Goal: Transaction & Acquisition: Purchase product/service

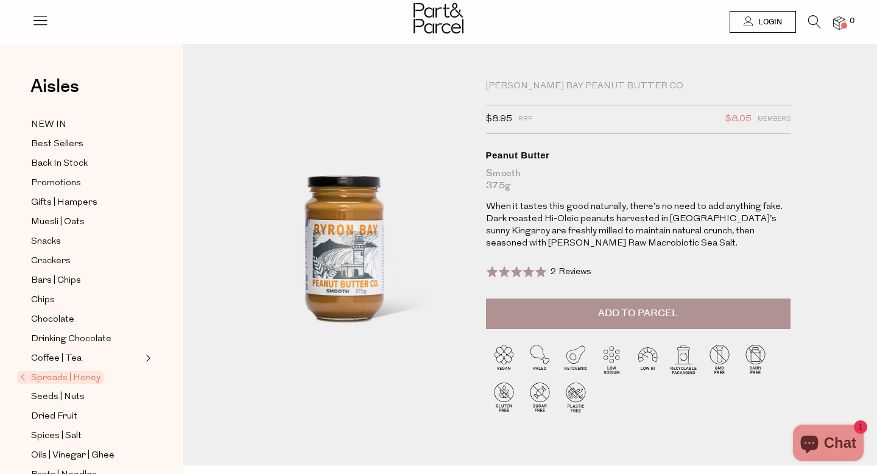
click at [38, 21] on icon at bounding box center [40, 20] width 17 height 17
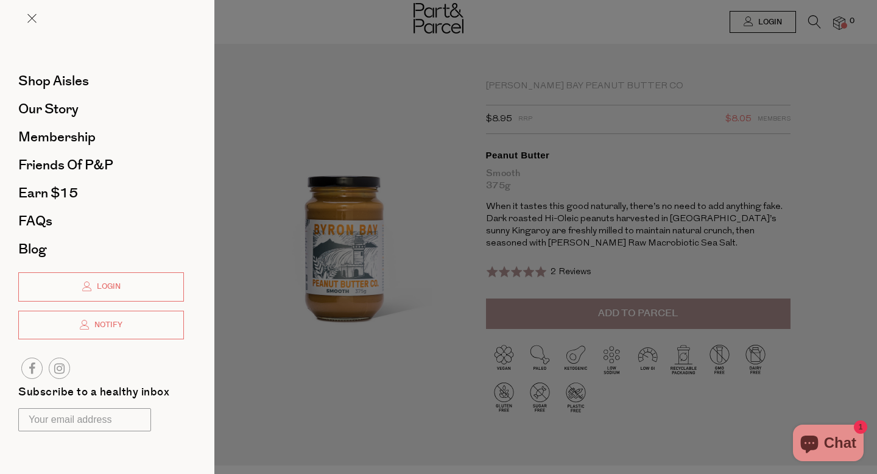
click at [815, 27] on div at bounding box center [438, 237] width 877 height 474
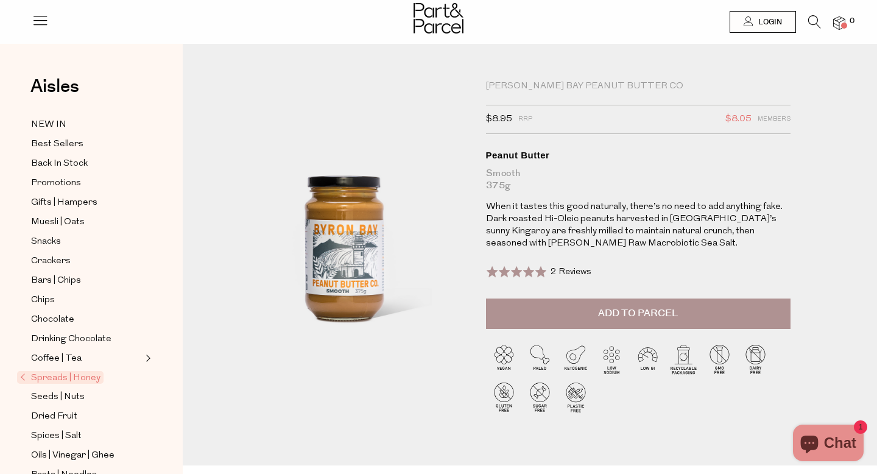
click at [816, 25] on icon at bounding box center [814, 21] width 13 height 13
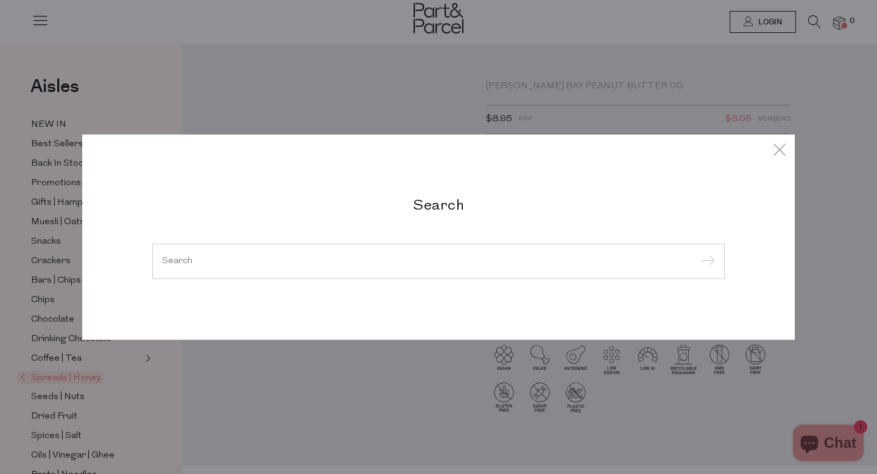
click at [386, 267] on div at bounding box center [438, 261] width 573 height 35
click at [373, 244] on div at bounding box center [438, 261] width 573 height 35
click at [341, 259] on input "search" at bounding box center [438, 260] width 553 height 9
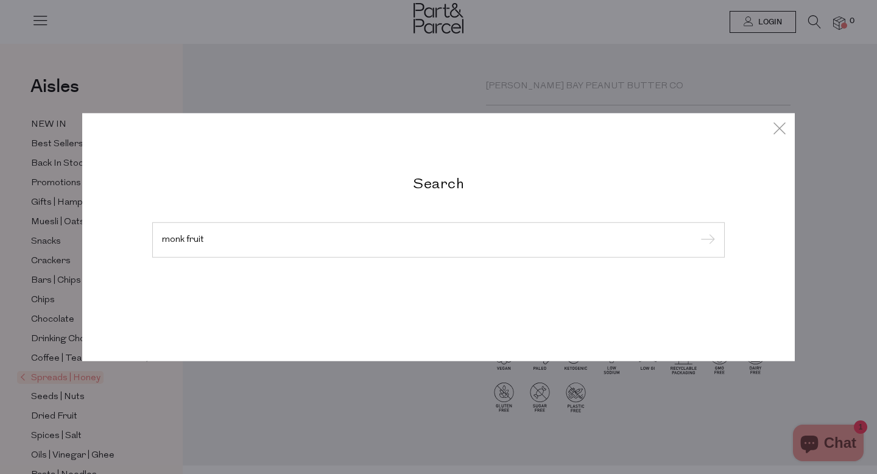
type input "monk fruit"
click at [697, 231] on input "submit" at bounding box center [706, 240] width 18 height 18
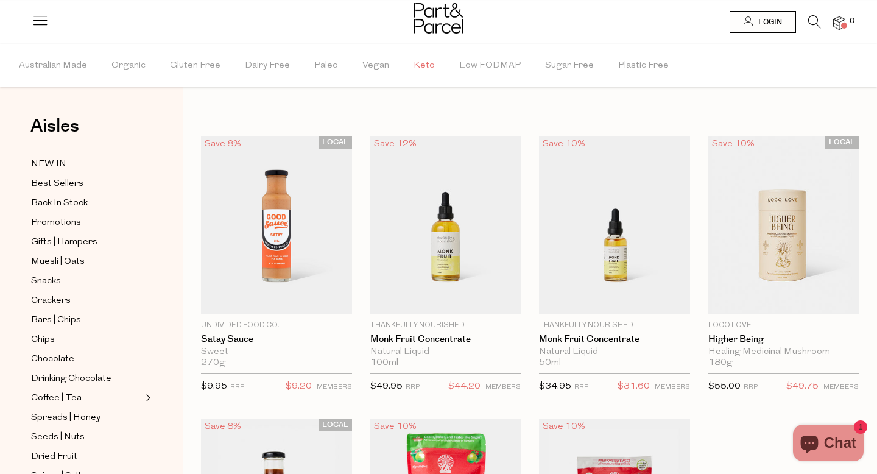
click at [419, 65] on span "Keto" at bounding box center [424, 65] width 21 height 43
click at [816, 24] on icon at bounding box center [814, 21] width 13 height 13
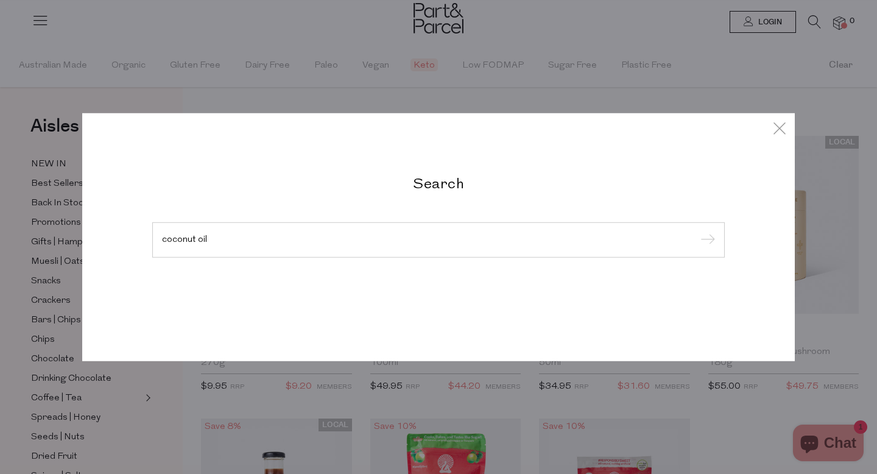
type input "coconut oil"
click at [697, 231] on input "submit" at bounding box center [706, 240] width 18 height 18
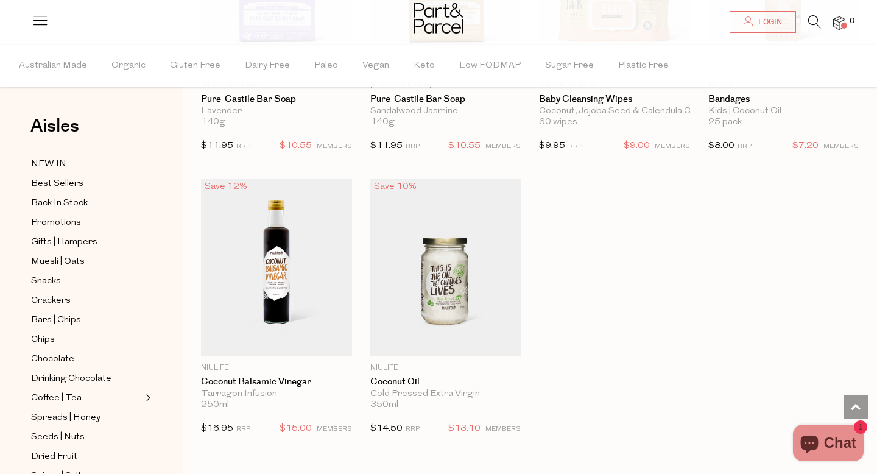
scroll to position [2820, 0]
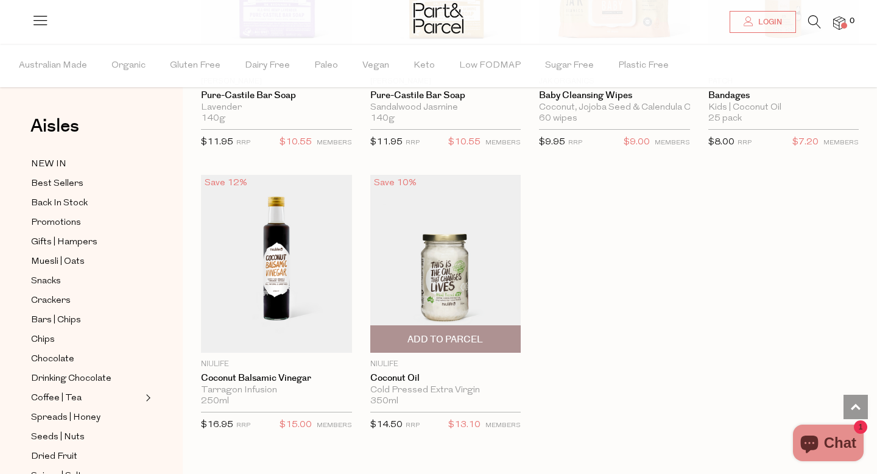
click at [441, 293] on img at bounding box center [445, 264] width 151 height 178
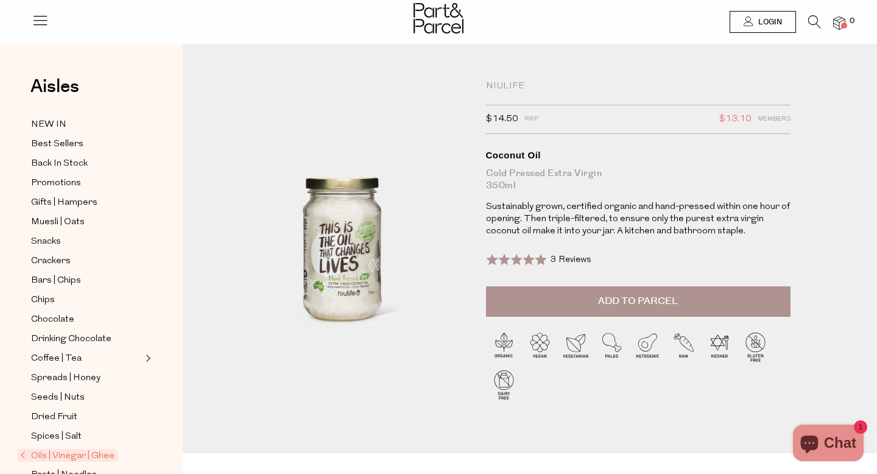
click at [811, 20] on icon at bounding box center [814, 21] width 13 height 13
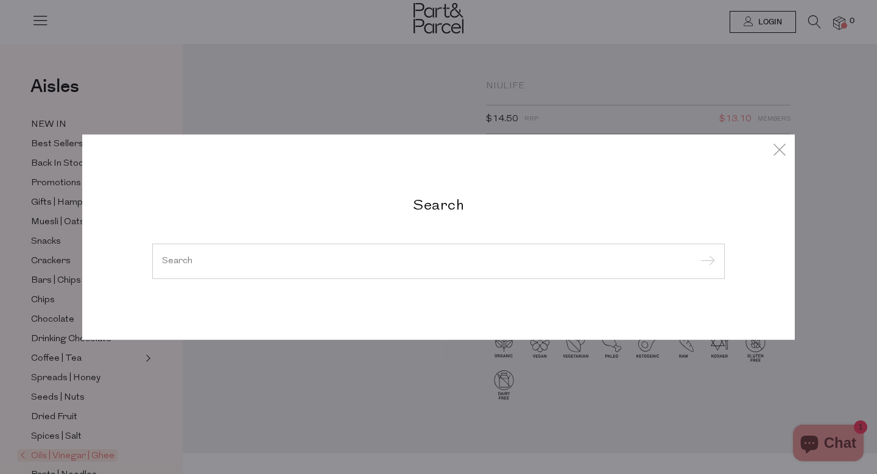
click at [252, 267] on div at bounding box center [438, 261] width 573 height 35
click at [226, 262] on input "search" at bounding box center [438, 260] width 553 height 9
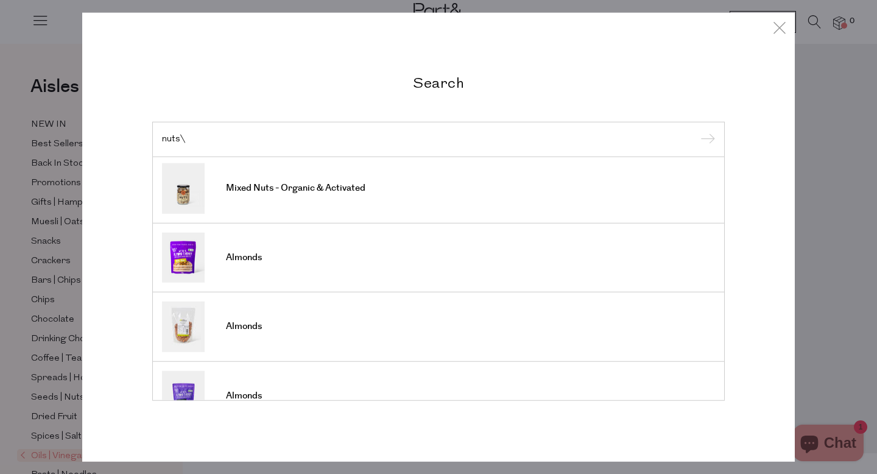
scroll to position [450, 0]
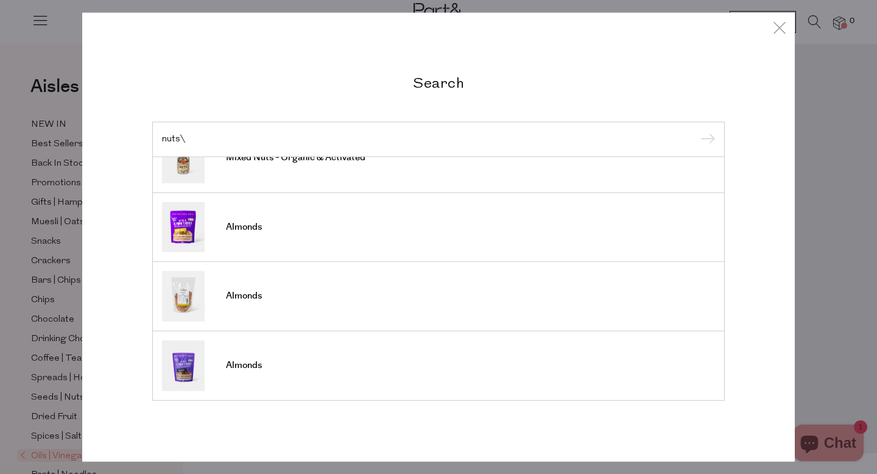
click at [190, 137] on input "nuts\" at bounding box center [438, 139] width 553 height 9
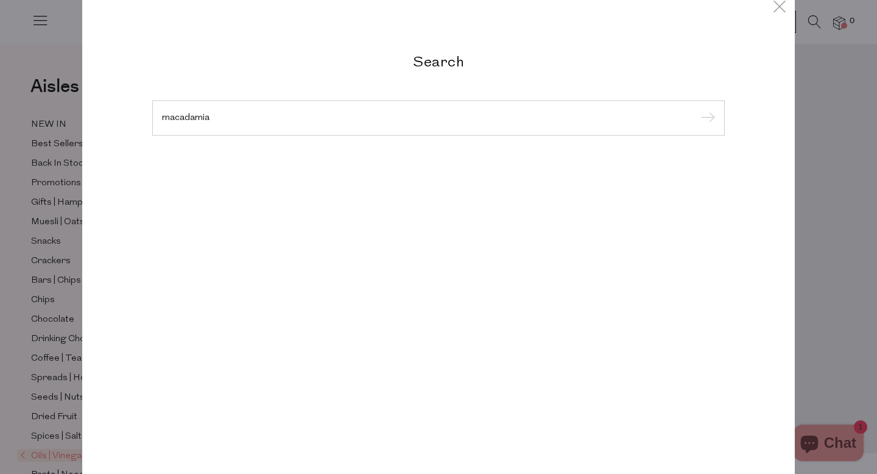
type input "macadamia"
click at [697, 110] on input "submit" at bounding box center [706, 119] width 18 height 18
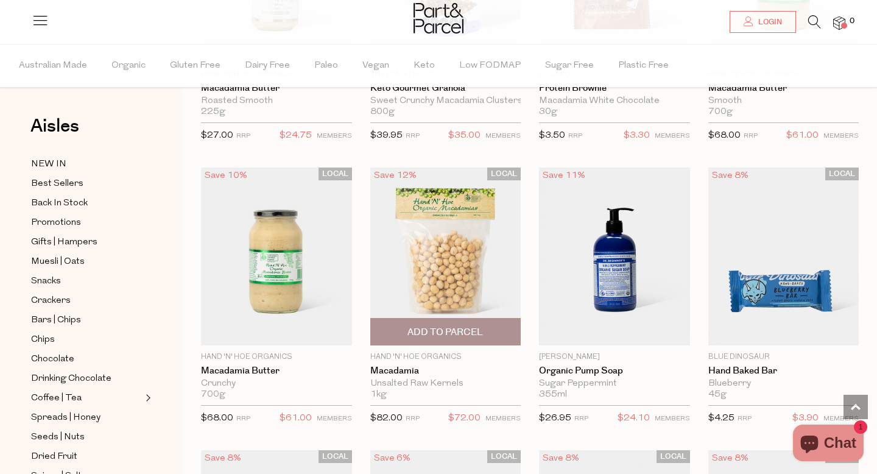
scroll to position [1103, 0]
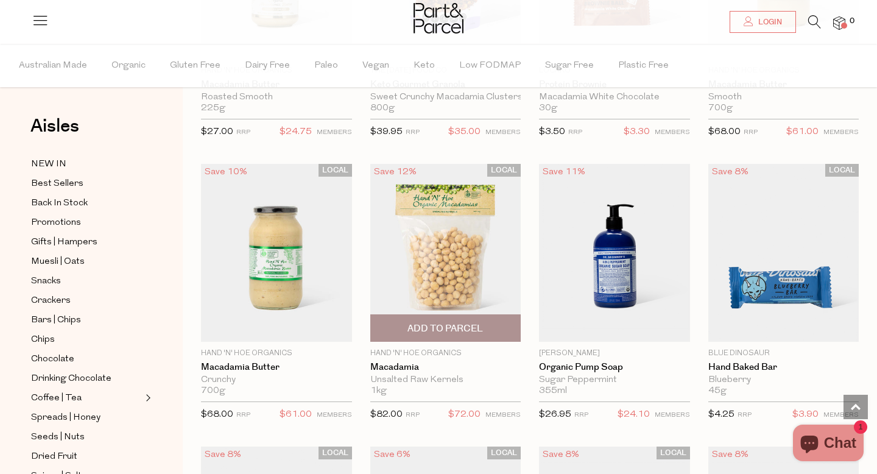
click at [447, 258] on img at bounding box center [445, 253] width 151 height 178
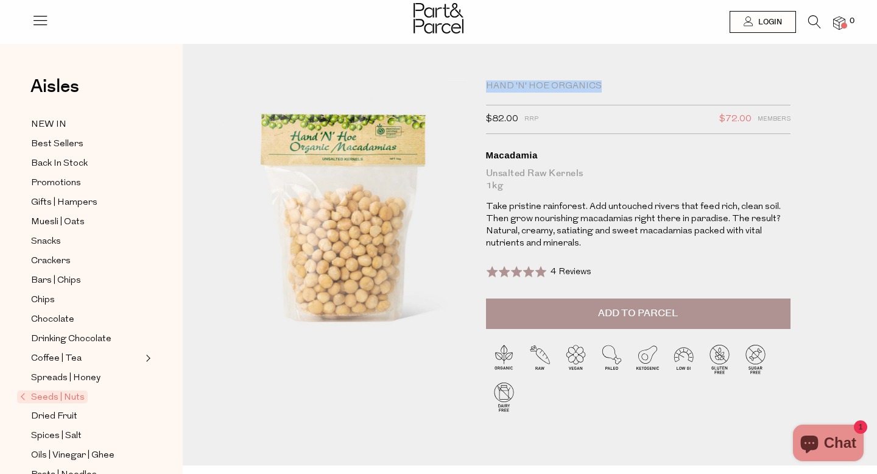
drag, startPoint x: 488, startPoint y: 85, endPoint x: 600, endPoint y: 85, distance: 112.1
click at [600, 85] on div "Hand 'n' Hoe Organics" at bounding box center [638, 86] width 305 height 12
copy div "Hand 'n' Hoe Organics"
click at [814, 21] on icon at bounding box center [814, 21] width 13 height 13
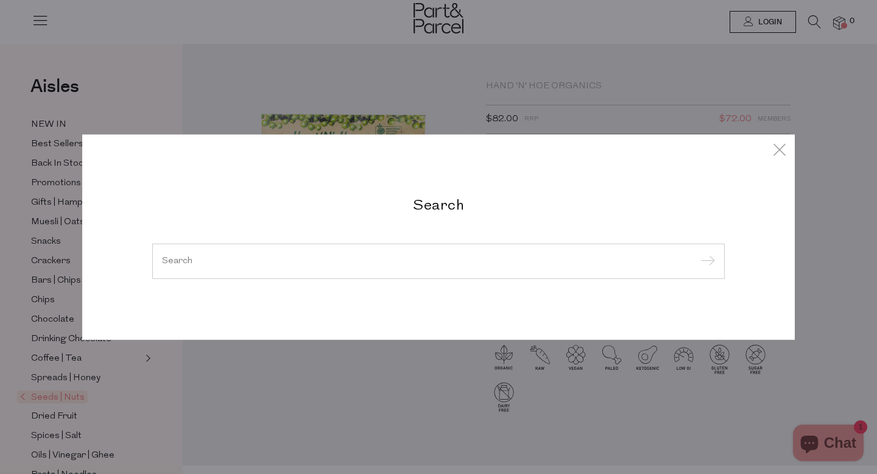
click at [401, 270] on div at bounding box center [438, 261] width 573 height 35
click at [391, 264] on input "search" at bounding box center [438, 260] width 553 height 9
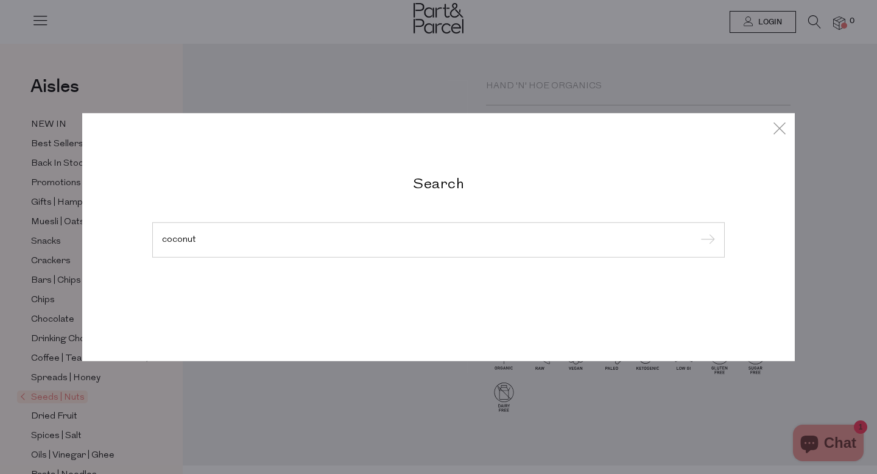
type input "coconut"
click at [697, 231] on input "submit" at bounding box center [706, 240] width 18 height 18
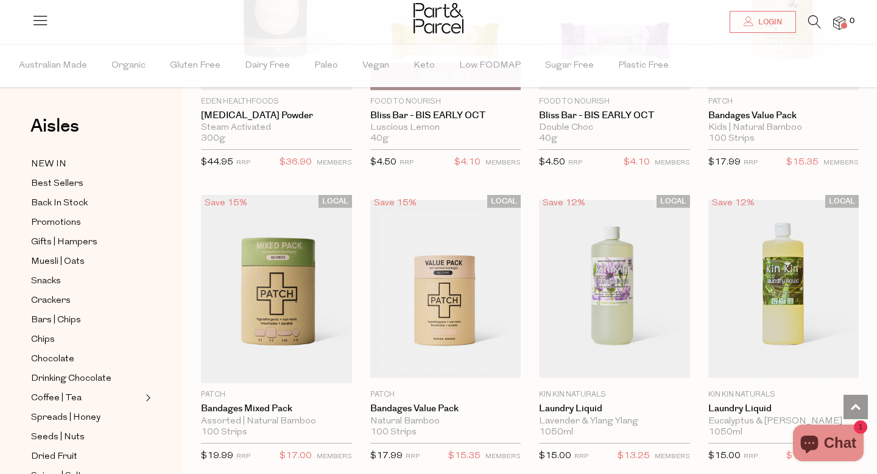
scroll to position [3166, 0]
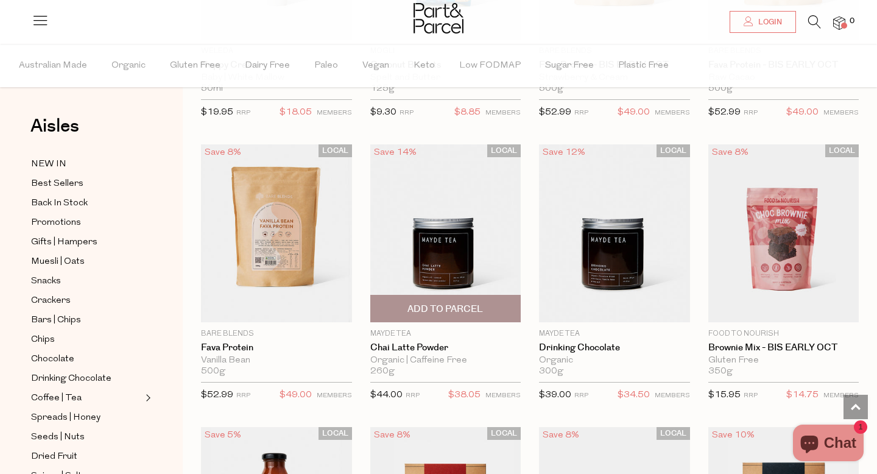
scroll to position [3427, 0]
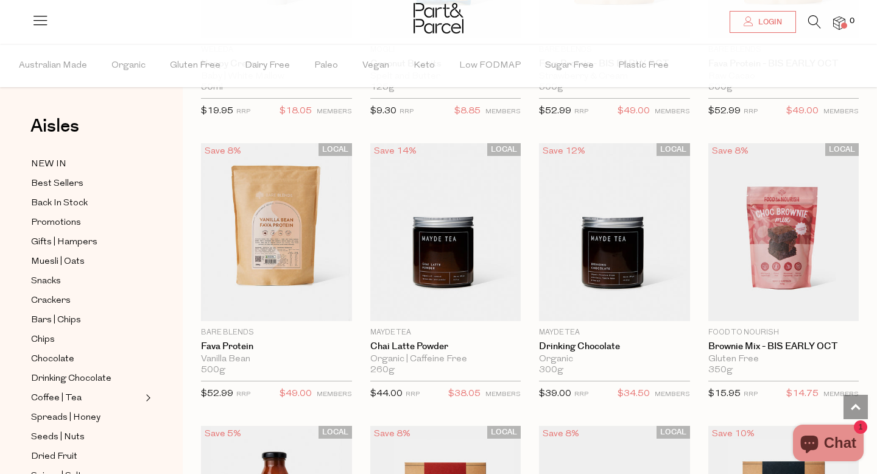
click at [816, 22] on icon at bounding box center [814, 21] width 13 height 13
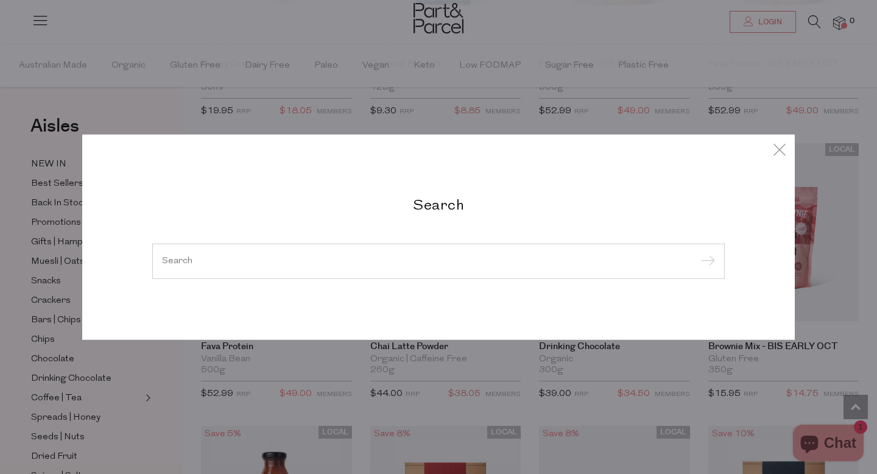
click at [256, 263] on input "search" at bounding box center [438, 260] width 553 height 9
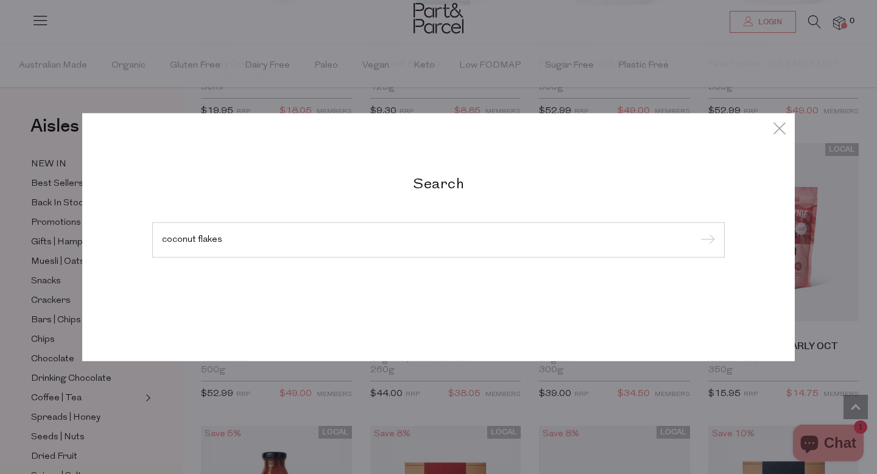
type input "coconut flakes"
click at [697, 231] on input "submit" at bounding box center [706, 240] width 18 height 18
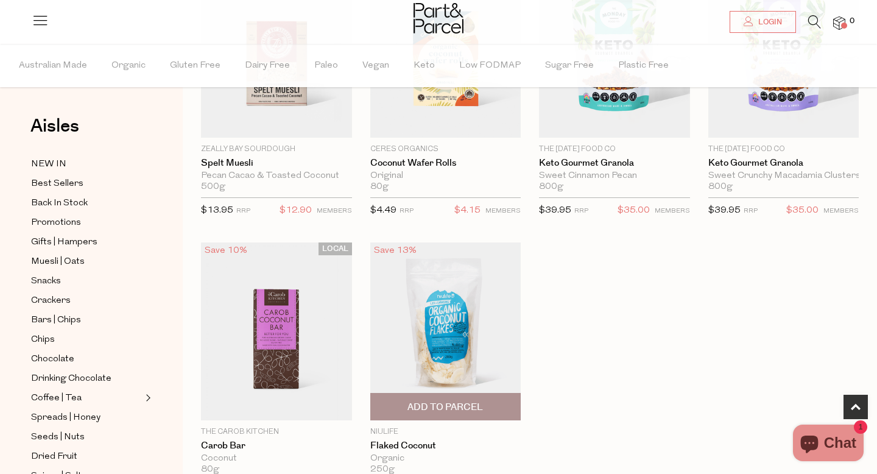
scroll to position [476, 0]
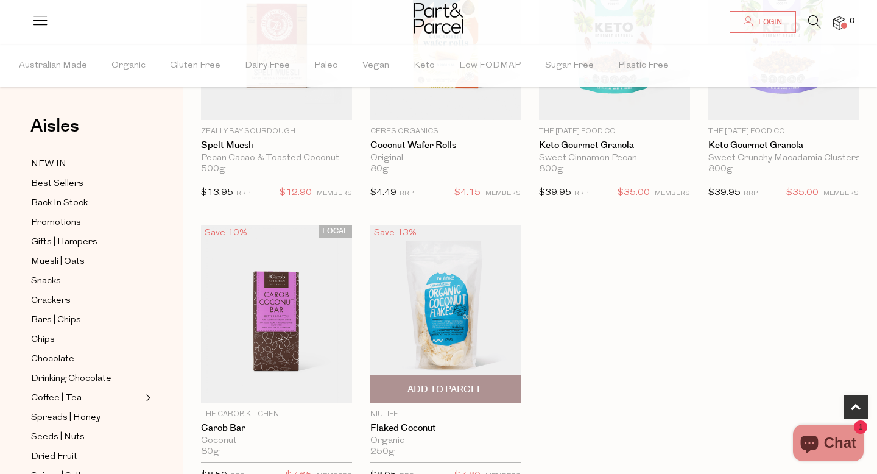
click at [461, 297] on img at bounding box center [445, 314] width 151 height 178
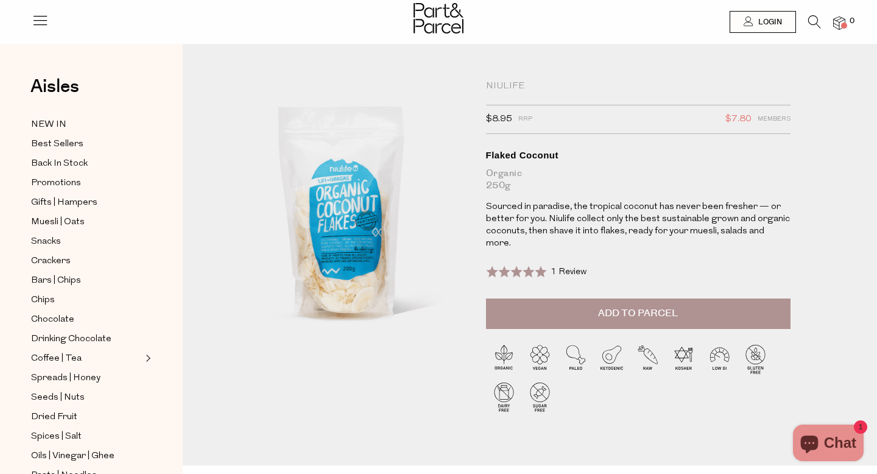
click at [818, 19] on icon at bounding box center [814, 21] width 13 height 13
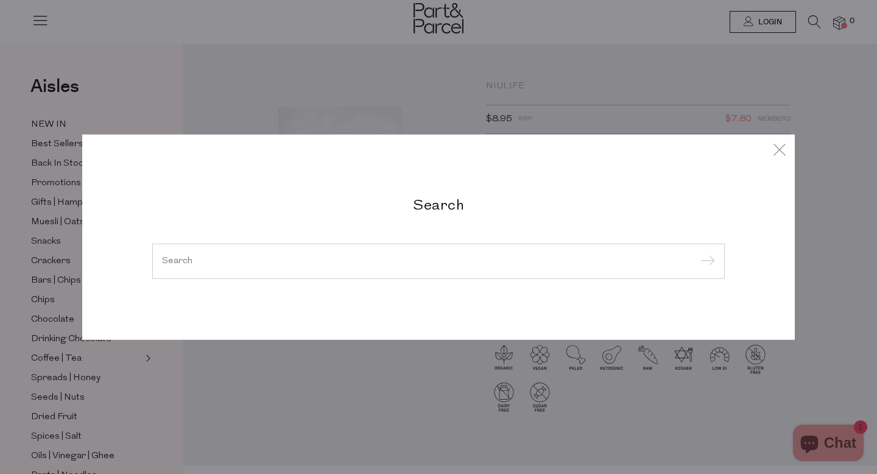
click at [375, 255] on div at bounding box center [438, 261] width 573 height 35
click at [343, 272] on div at bounding box center [438, 261] width 573 height 35
drag, startPoint x: 343, startPoint y: 272, endPoint x: 336, endPoint y: 272, distance: 7.3
click at [336, 272] on div at bounding box center [438, 261] width 573 height 35
click at [249, 271] on div at bounding box center [438, 261] width 573 height 35
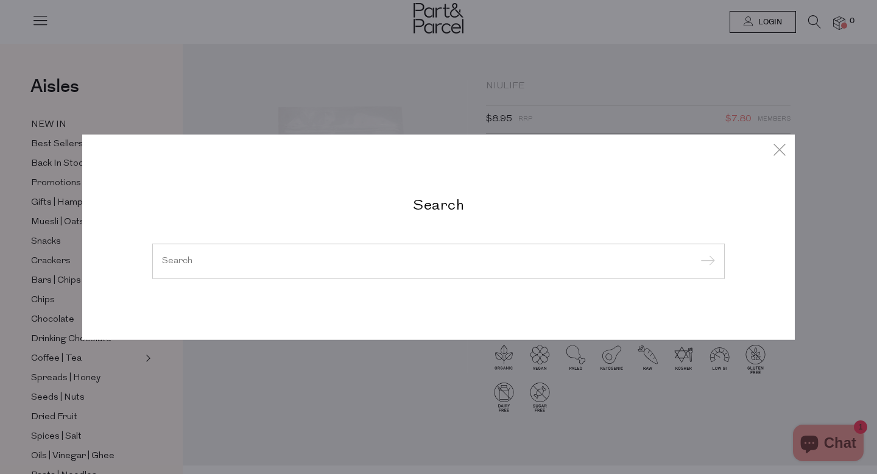
click at [194, 258] on input "search" at bounding box center [438, 260] width 553 height 9
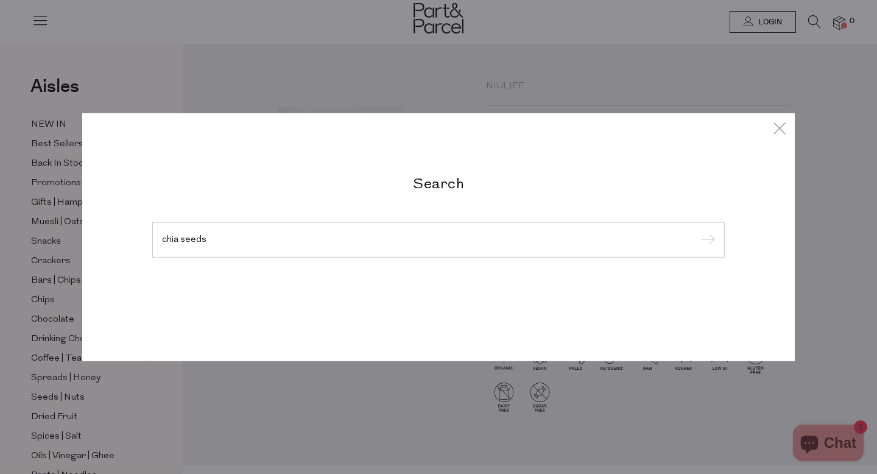
type input "chia seeds"
click at [697, 231] on input "submit" at bounding box center [706, 240] width 18 height 18
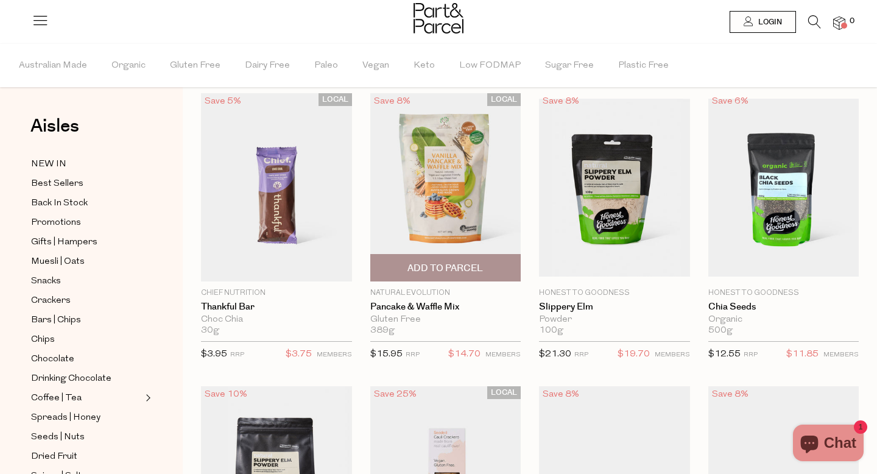
scroll to position [46, 0]
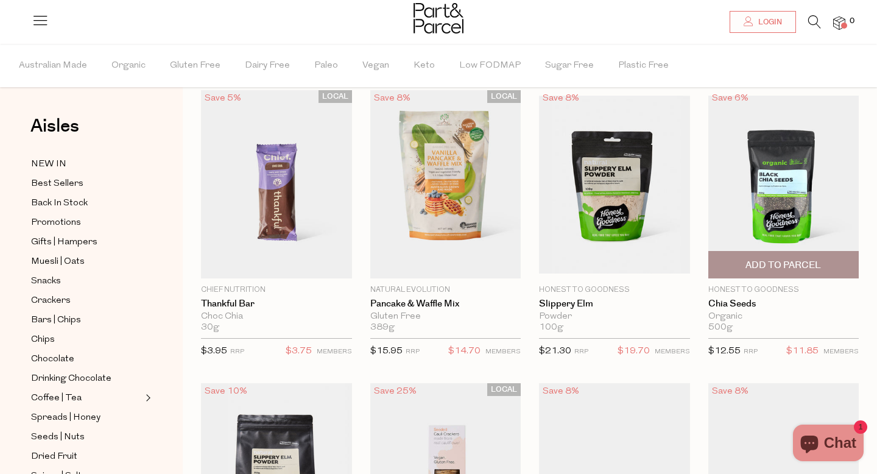
click at [786, 185] on img at bounding box center [783, 185] width 151 height 178
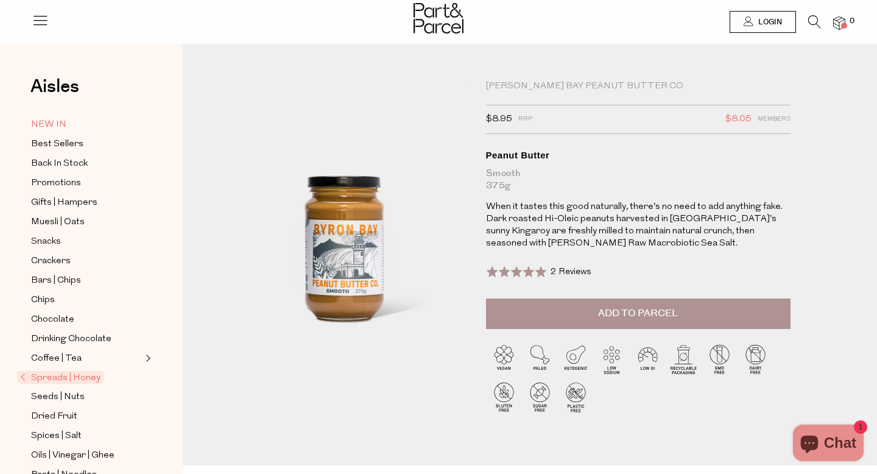
click at [48, 122] on span "NEW IN" at bounding box center [48, 125] width 35 height 15
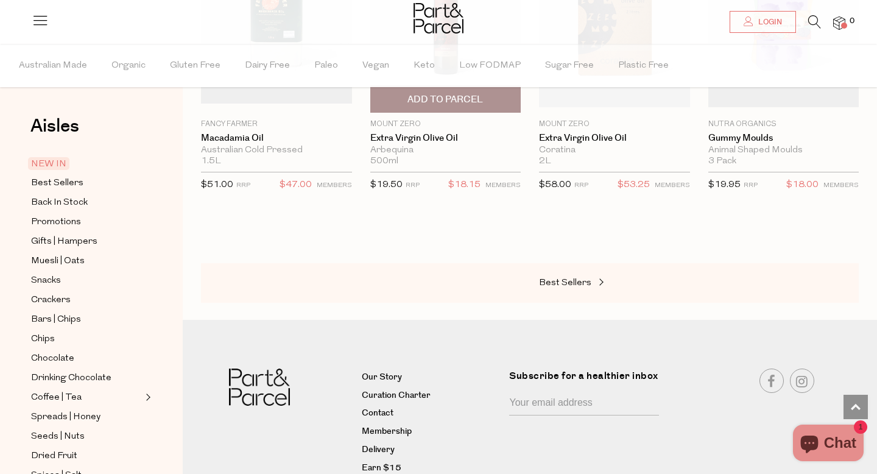
scroll to position [1385, 0]
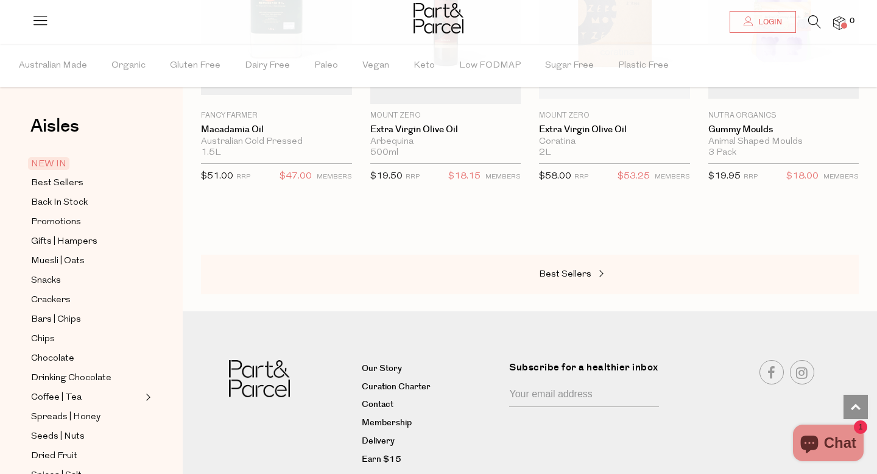
click at [534, 274] on div "Best Sellers" at bounding box center [530, 275] width 658 height 40
click at [572, 267] on link "Best Sellers" at bounding box center [600, 275] width 122 height 16
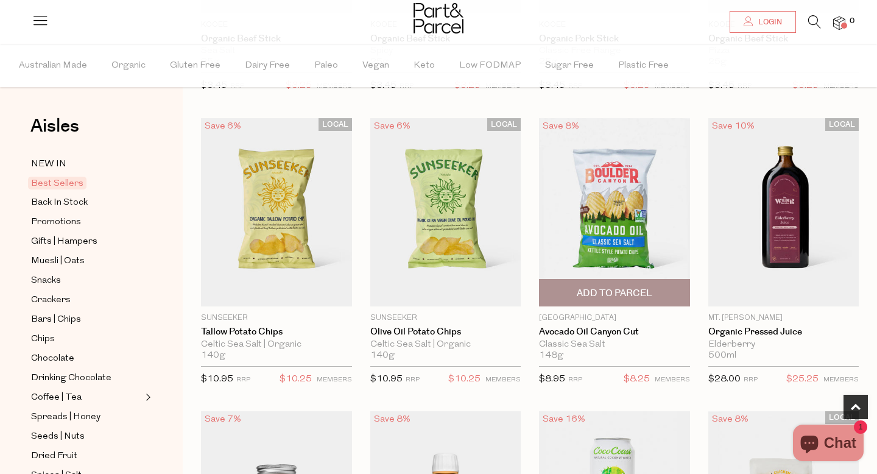
scroll to position [342, 0]
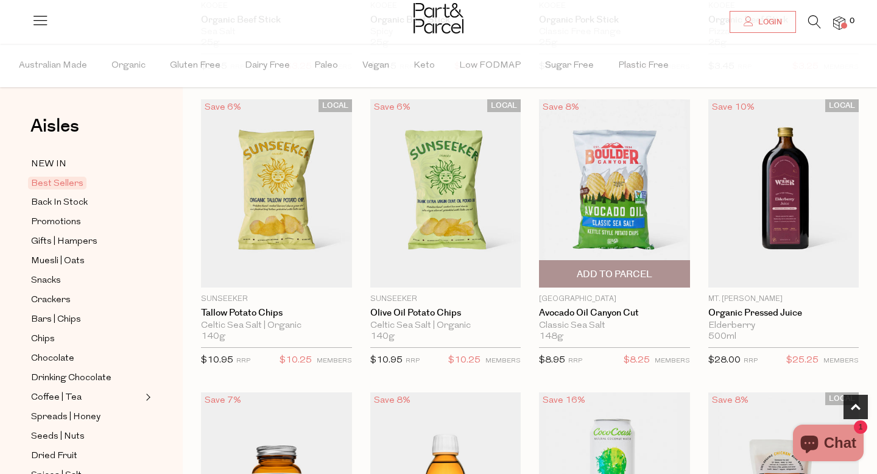
click at [620, 274] on span "Add To Parcel" at bounding box center [615, 274] width 76 height 13
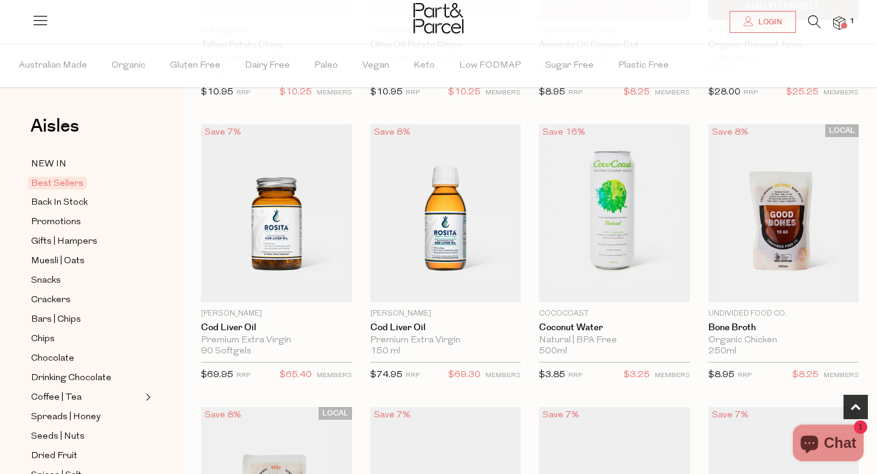
scroll to position [615, 0]
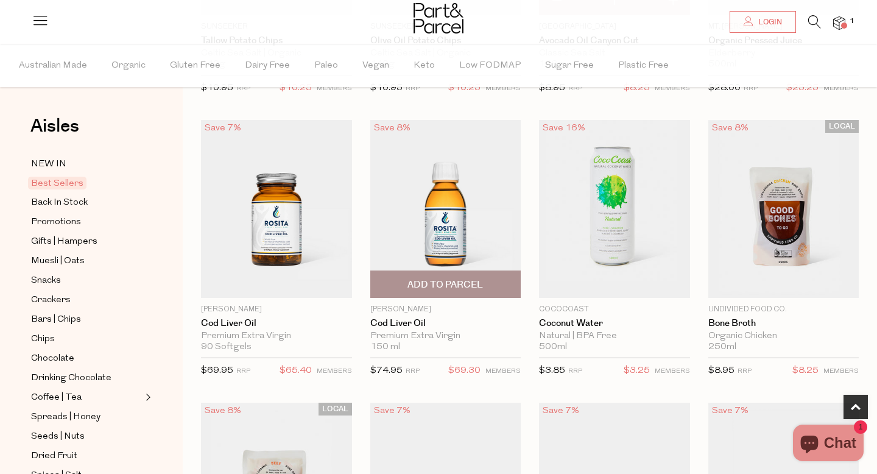
click at [447, 284] on span "Add To Parcel" at bounding box center [446, 284] width 76 height 13
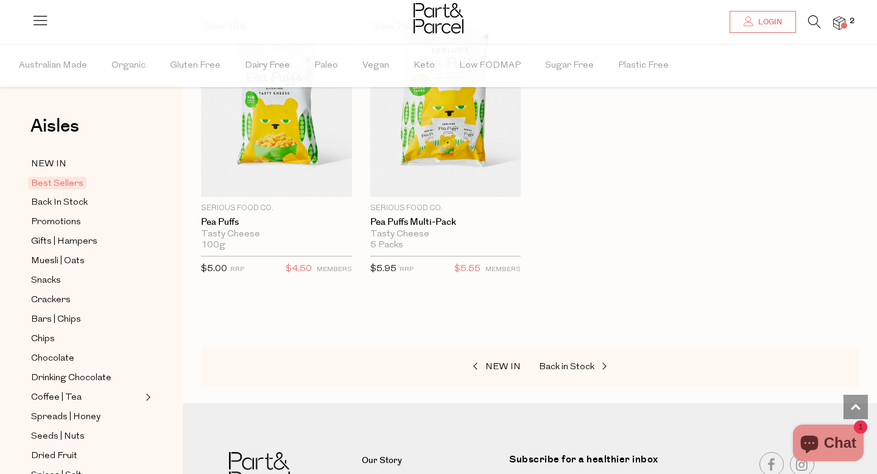
scroll to position [2995, 0]
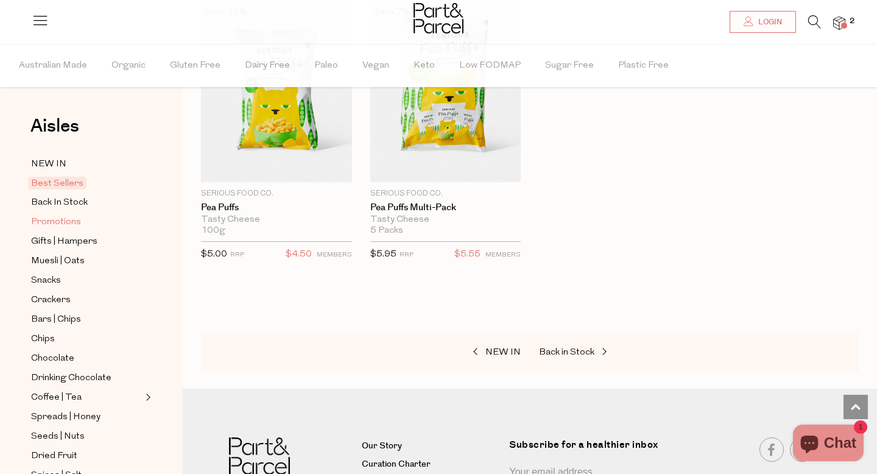
click at [51, 222] on span "Promotions" at bounding box center [56, 222] width 50 height 15
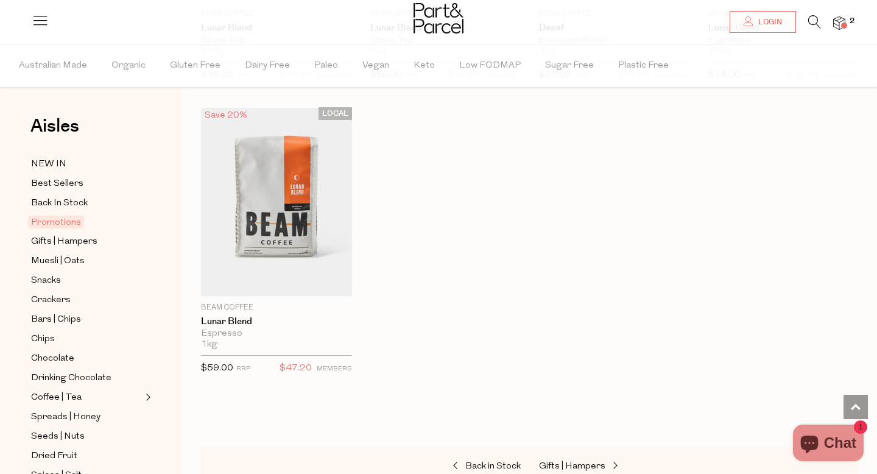
scroll to position [1478, 0]
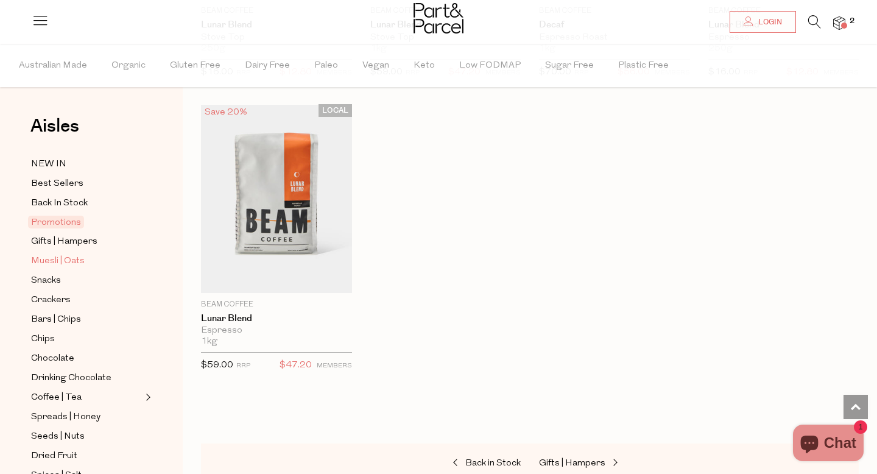
click at [67, 261] on span "Muesli | Oats" at bounding box center [58, 261] width 54 height 15
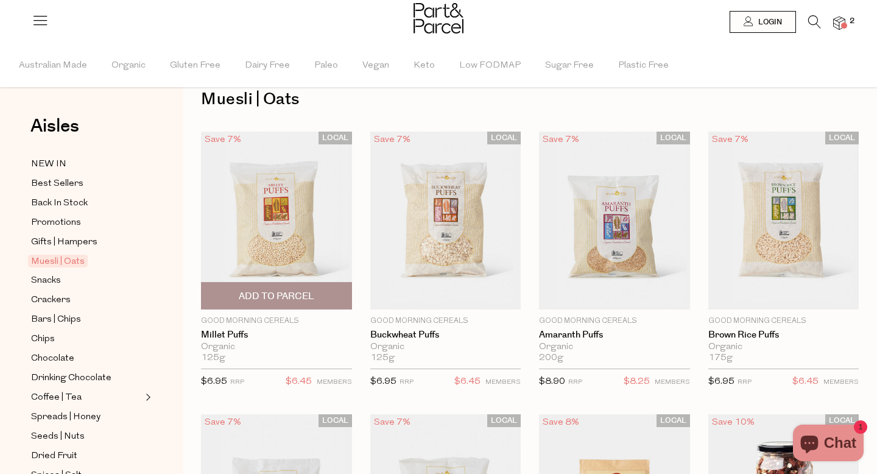
scroll to position [31, 0]
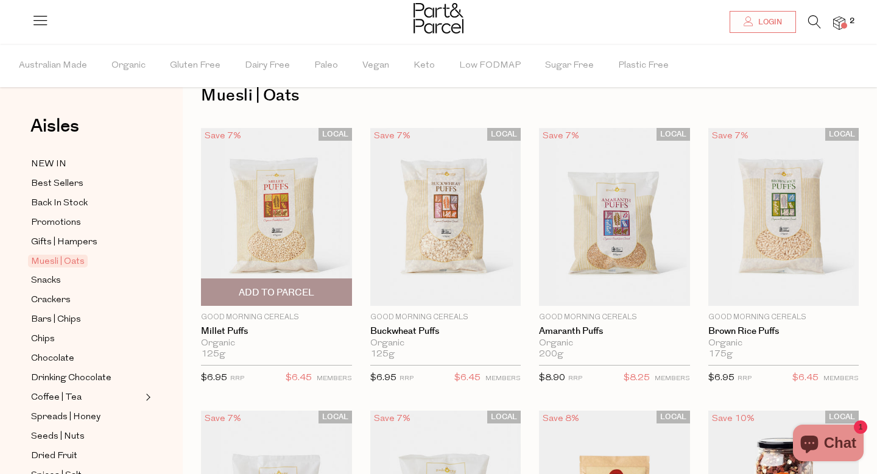
click at [281, 290] on span "Add To Parcel" at bounding box center [277, 292] width 76 height 13
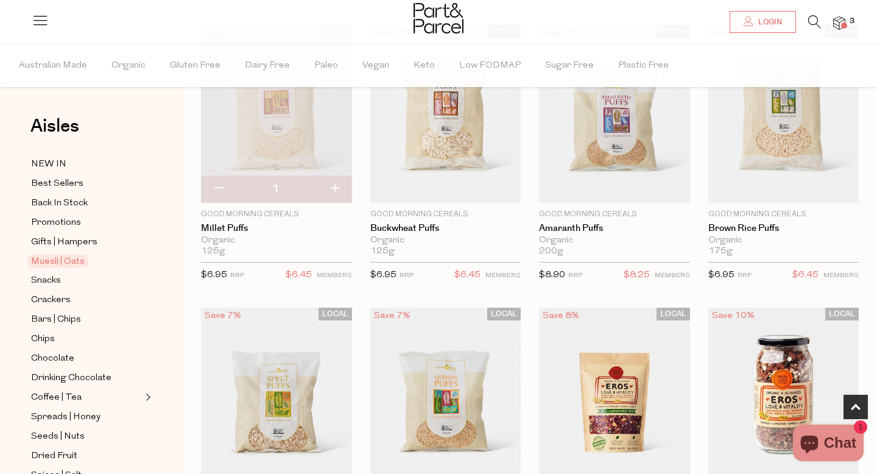
scroll to position [111, 0]
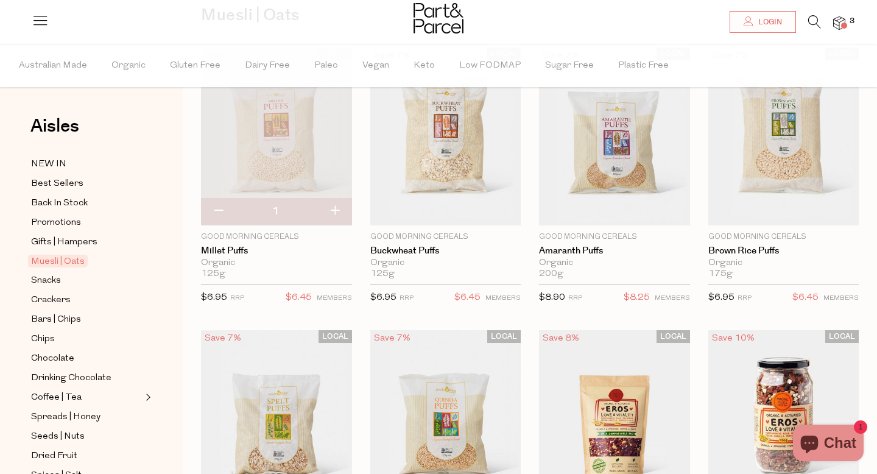
click at [217, 210] on button "button" at bounding box center [218, 211] width 35 height 27
type input "0"
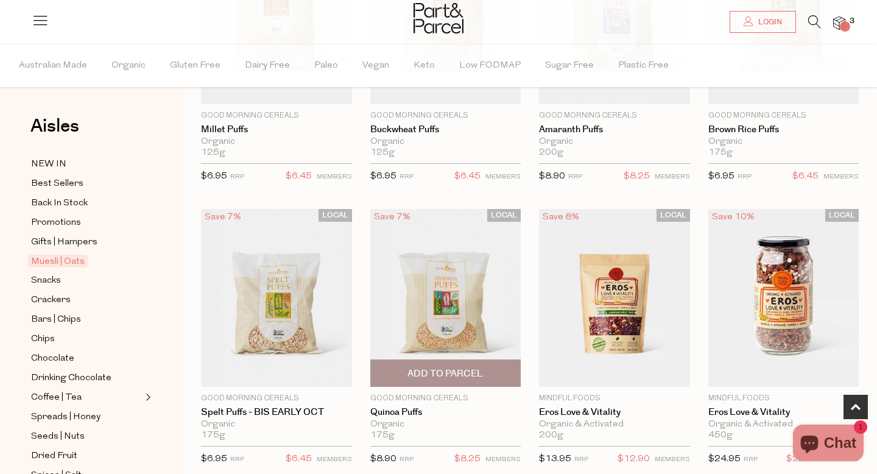
scroll to position [248, 0]
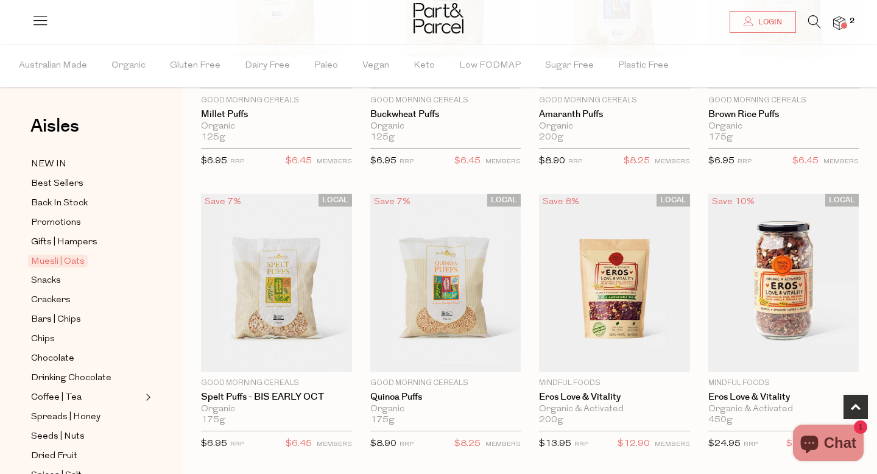
click at [844, 18] on img at bounding box center [839, 23] width 12 height 14
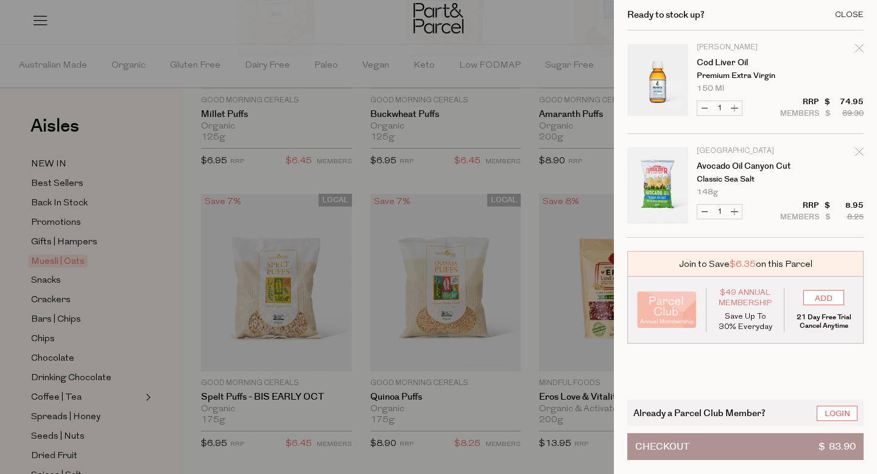
click at [858, 13] on div "Close" at bounding box center [849, 15] width 29 height 8
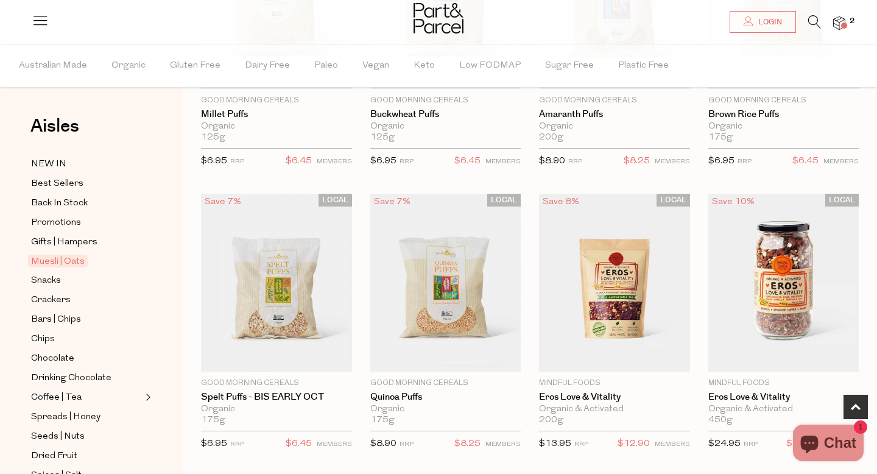
scroll to position [6, 0]
click at [768, 23] on span "Login" at bounding box center [768, 22] width 27 height 10
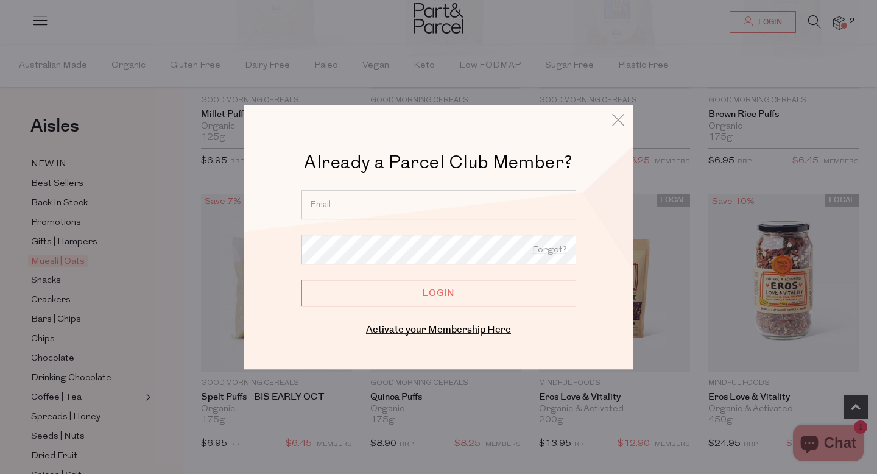
click at [409, 205] on input "email" at bounding box center [439, 204] width 275 height 29
type input "liv@livkaplan.com"
click at [437, 292] on input "Login" at bounding box center [439, 293] width 275 height 27
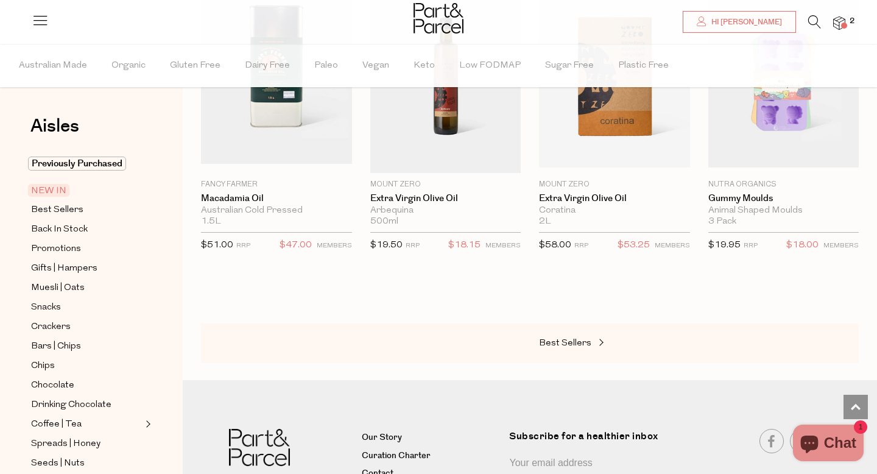
scroll to position [1331, 0]
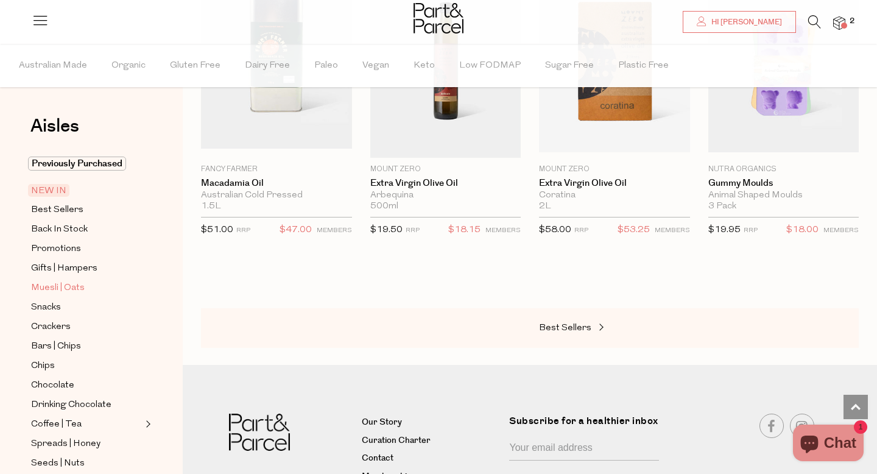
click at [52, 288] on span "Muesli | Oats" at bounding box center [58, 288] width 54 height 15
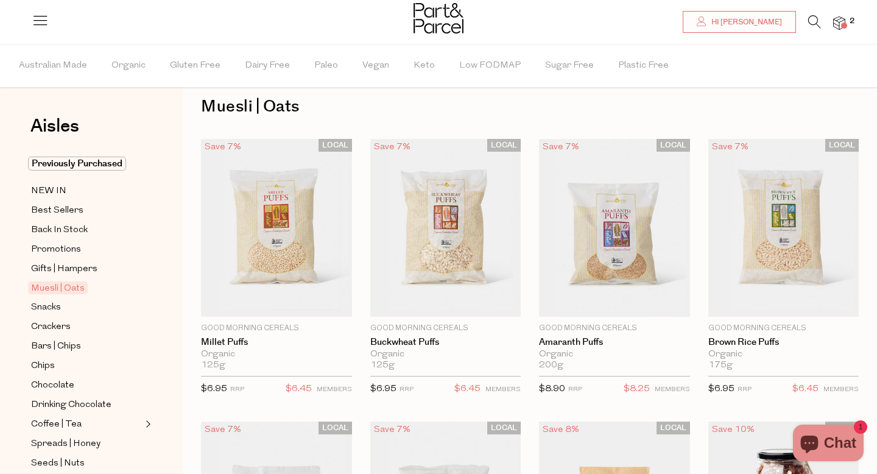
scroll to position [18, 0]
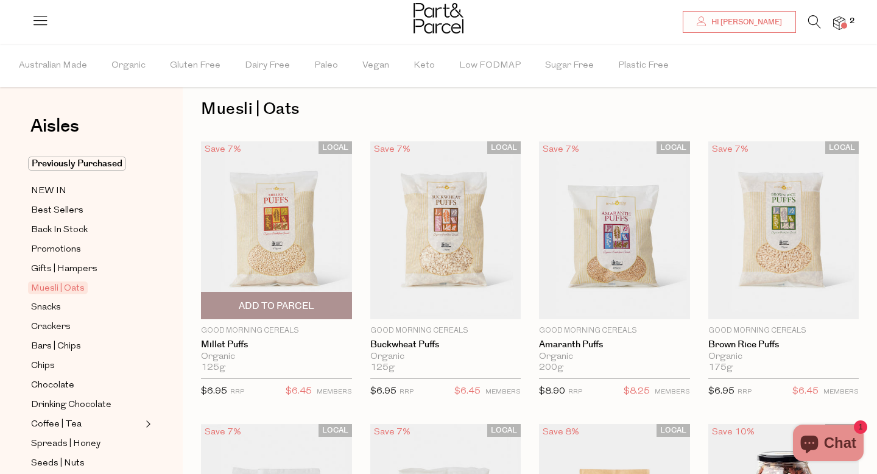
click at [259, 307] on span "Add To Parcel" at bounding box center [277, 306] width 76 height 13
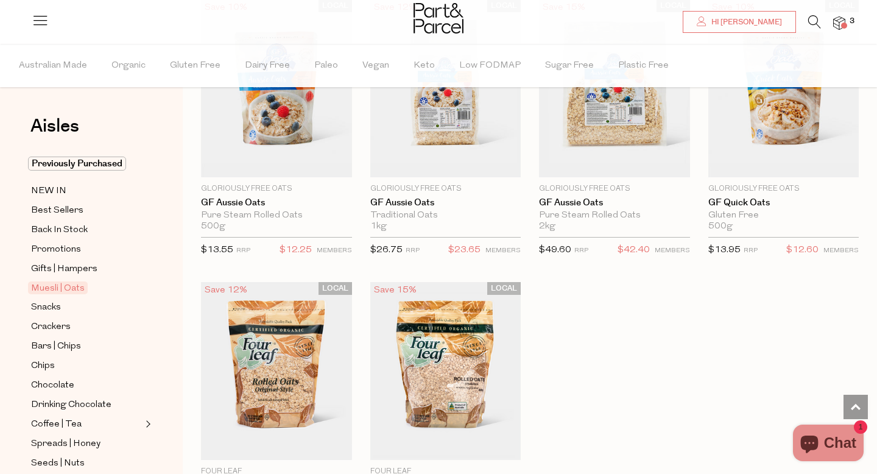
scroll to position [3310, 0]
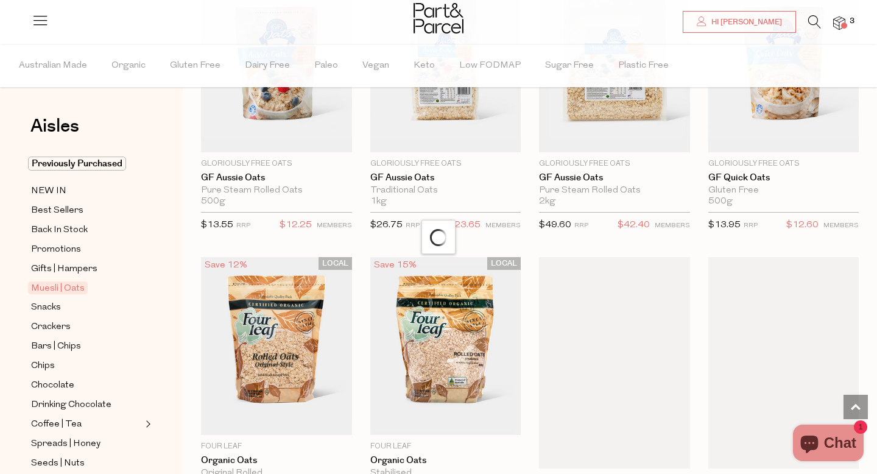
scroll to position [3582, 0]
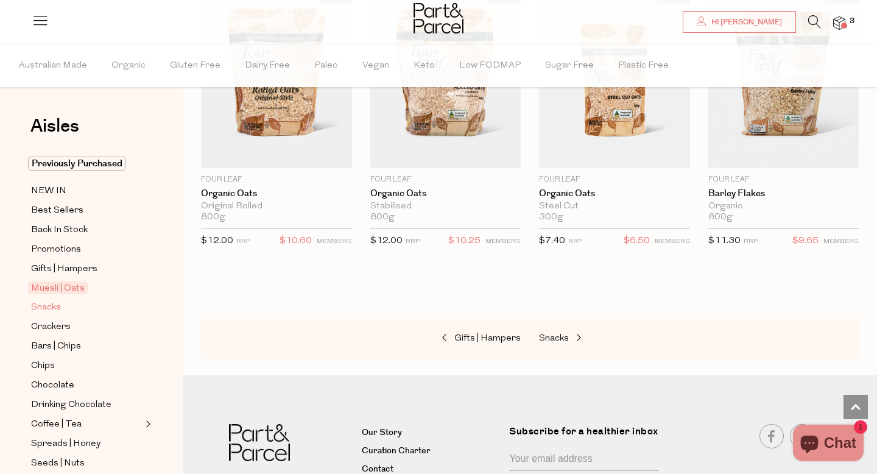
click at [52, 309] on span "Snacks" at bounding box center [46, 307] width 30 height 15
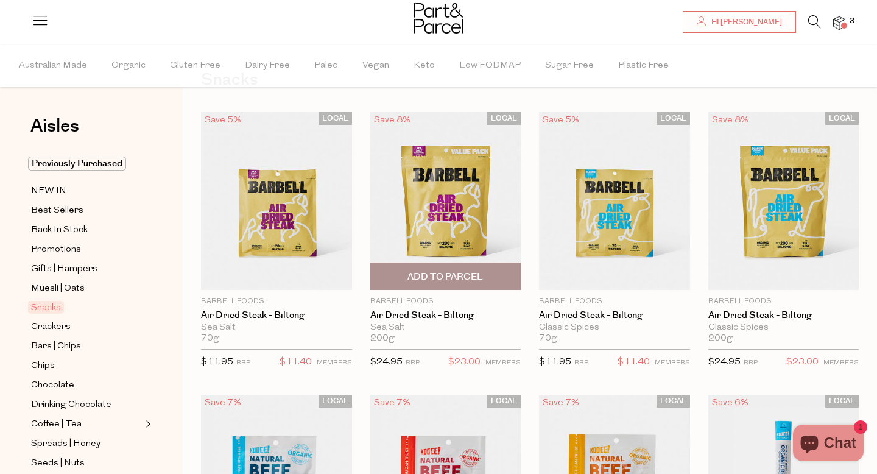
scroll to position [46, 0]
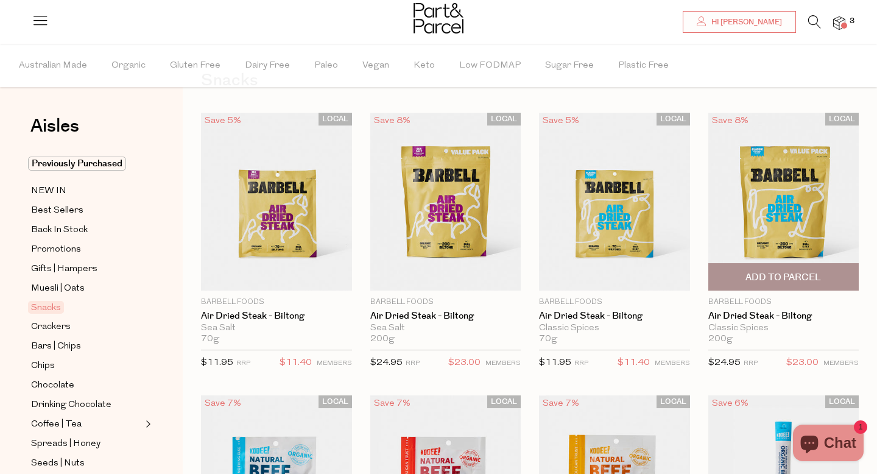
click at [781, 277] on span "Add To Parcel" at bounding box center [784, 277] width 76 height 13
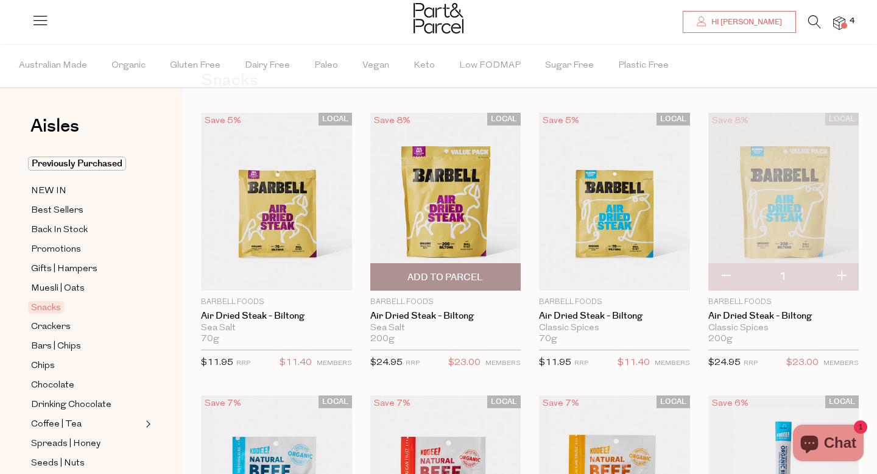
click at [445, 277] on span "Add To Parcel" at bounding box center [446, 277] width 76 height 13
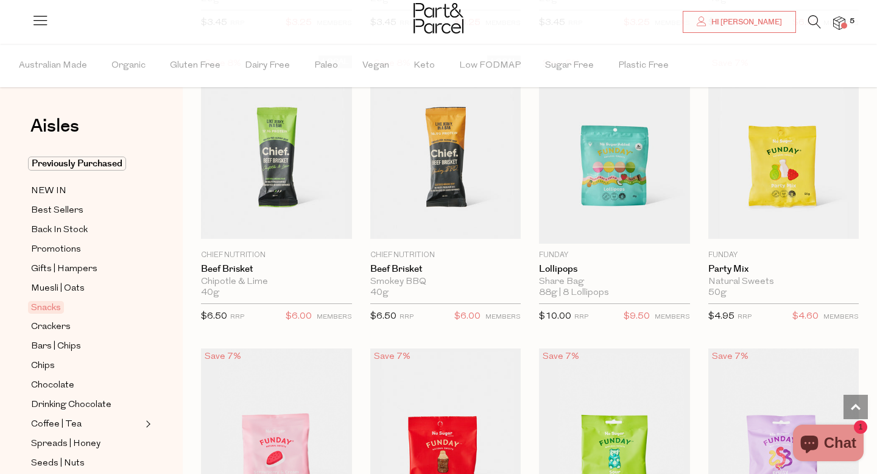
scroll to position [920, 0]
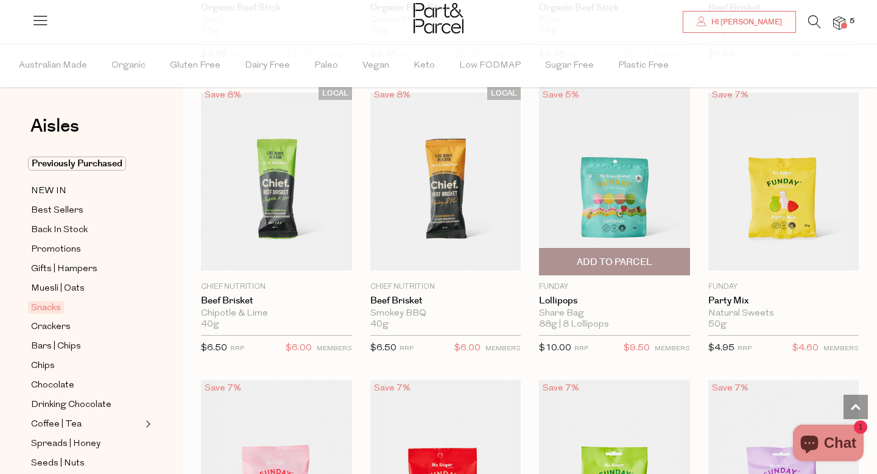
click at [617, 261] on span "Add To Parcel" at bounding box center [615, 262] width 76 height 13
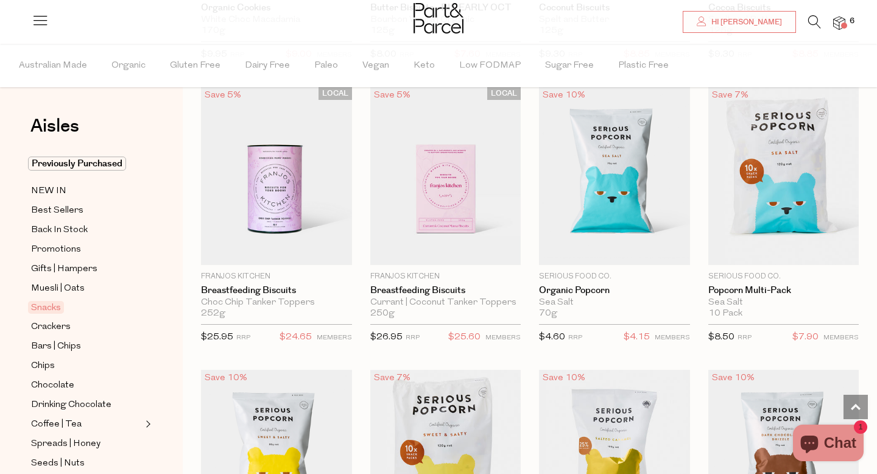
scroll to position [2911, 0]
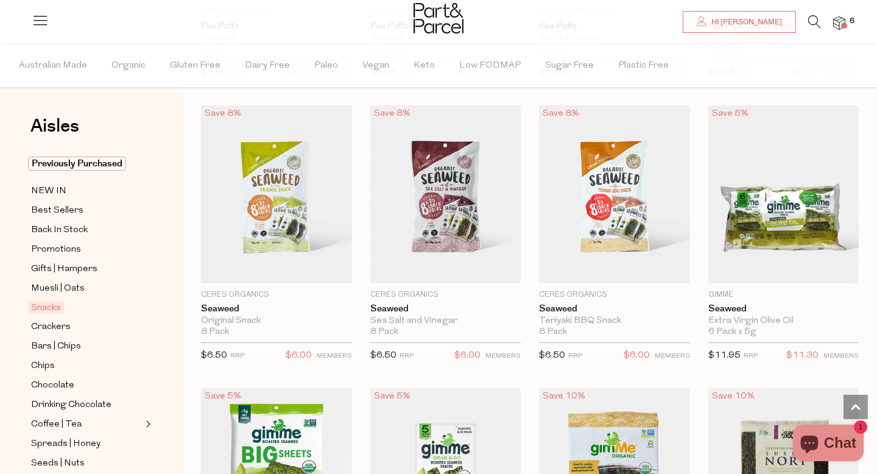
scroll to position [3737, 0]
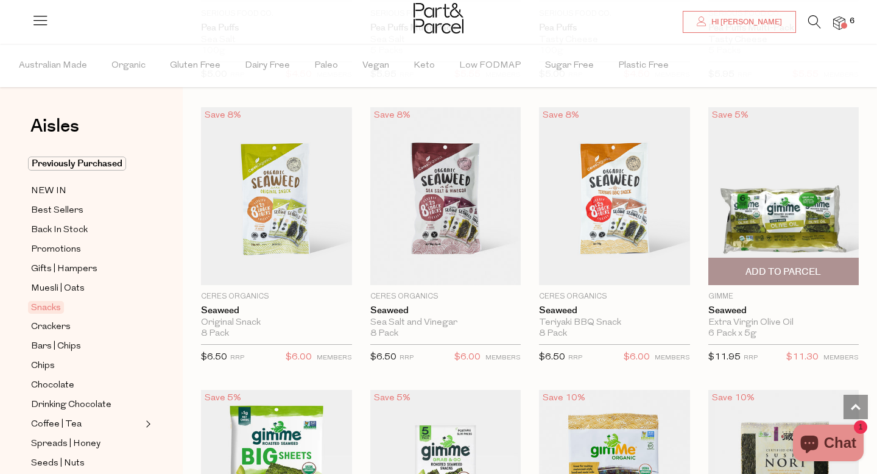
click at [780, 267] on span "Add To Parcel" at bounding box center [784, 272] width 76 height 13
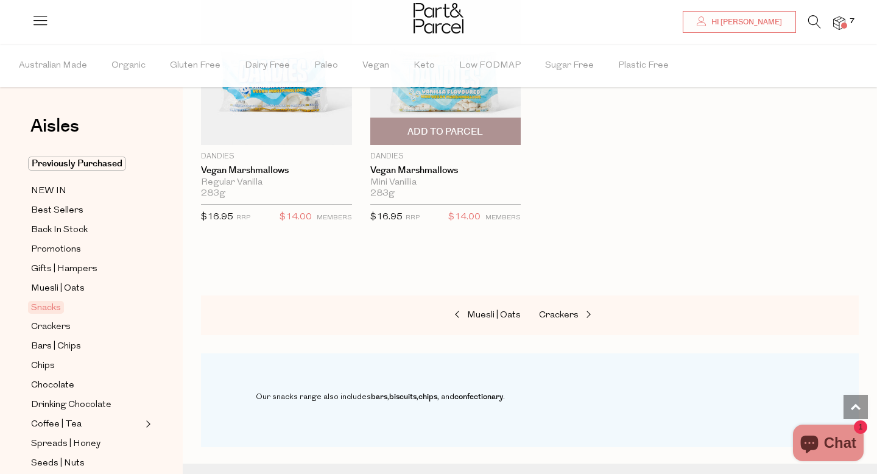
scroll to position [5020, 0]
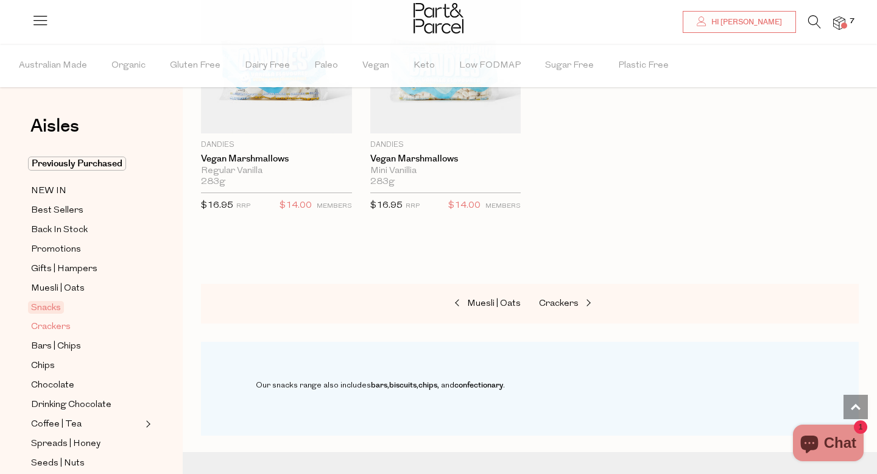
click at [51, 328] on span "Crackers" at bounding box center [51, 327] width 40 height 15
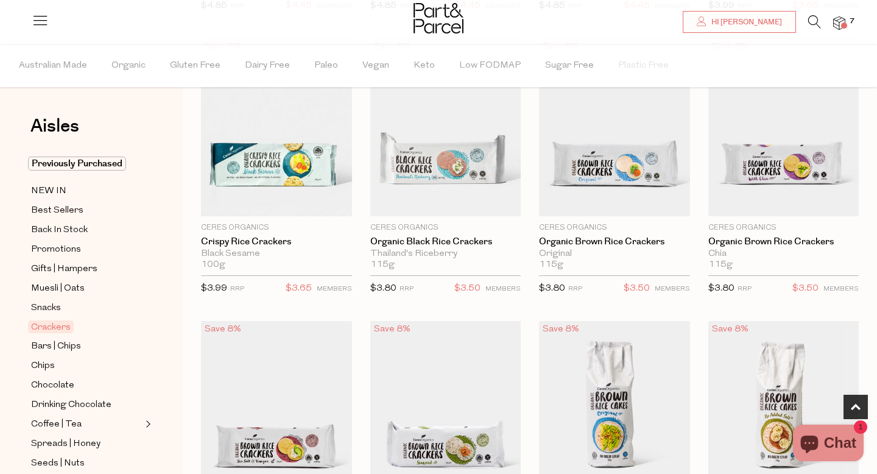
scroll to position [539, 0]
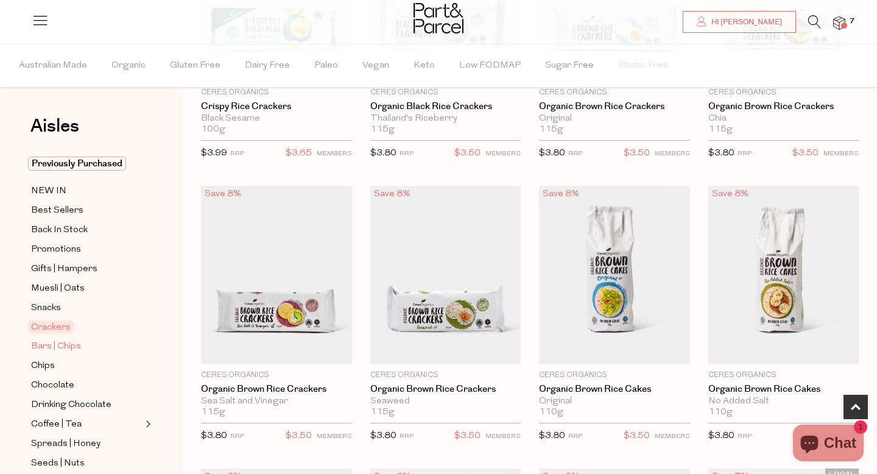
click at [64, 347] on span "Bars | Chips" at bounding box center [56, 346] width 50 height 15
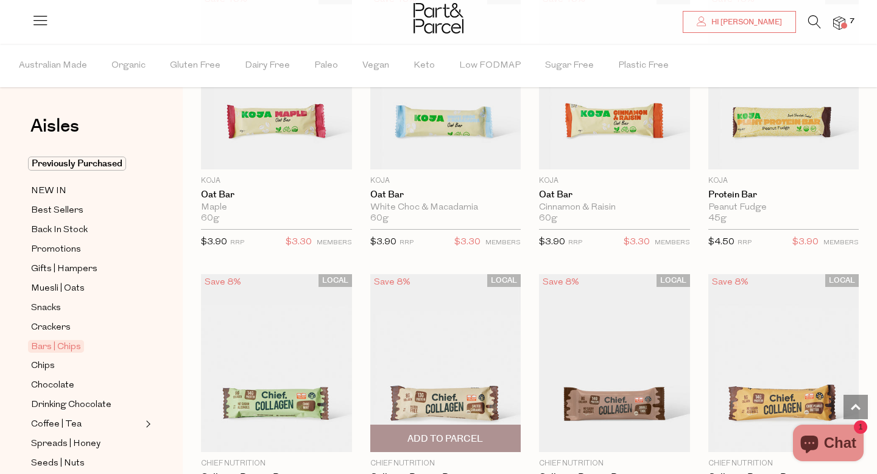
scroll to position [917, 0]
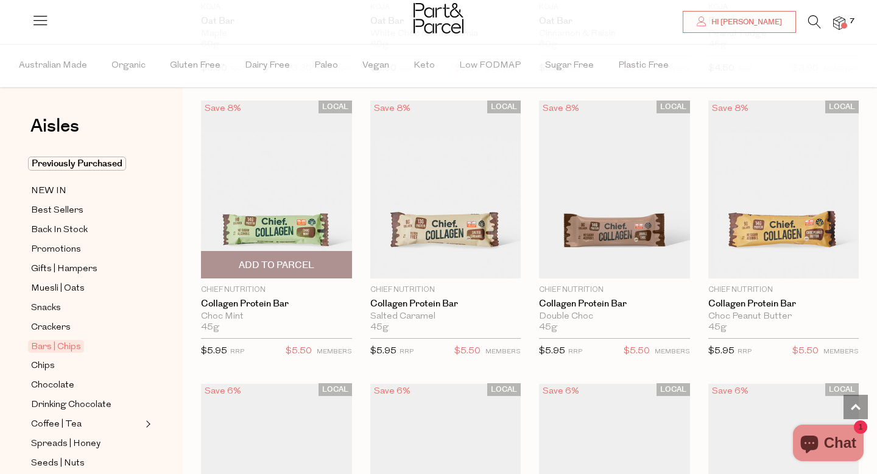
click at [270, 264] on span "Add To Parcel" at bounding box center [277, 265] width 76 height 13
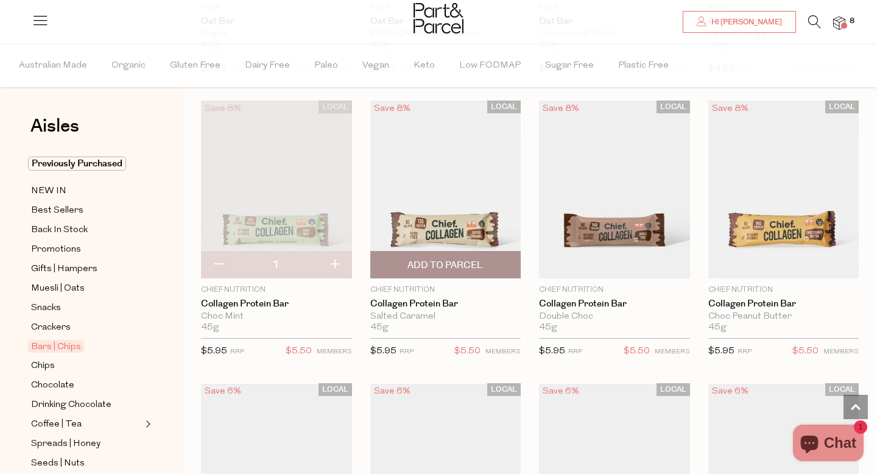
click at [426, 264] on span "Add To Parcel" at bounding box center [446, 265] width 76 height 13
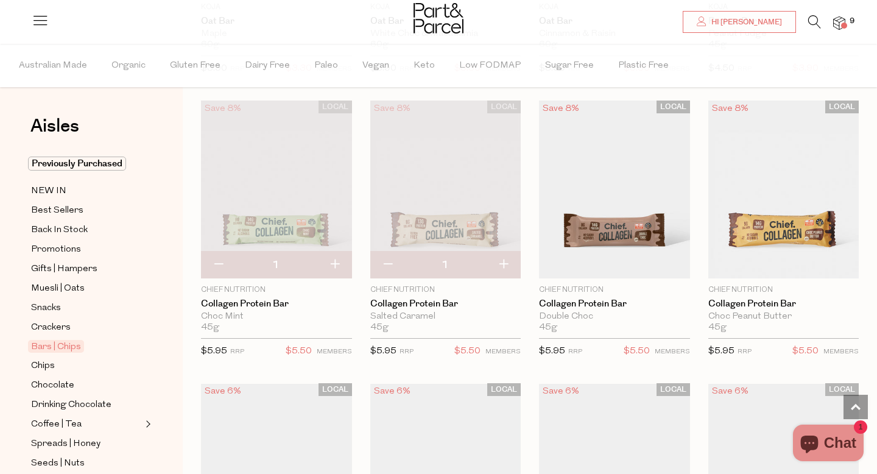
click at [504, 261] on button "button" at bounding box center [503, 265] width 35 height 27
type input "2"
click at [336, 263] on button "button" at bounding box center [334, 265] width 35 height 27
type input "2"
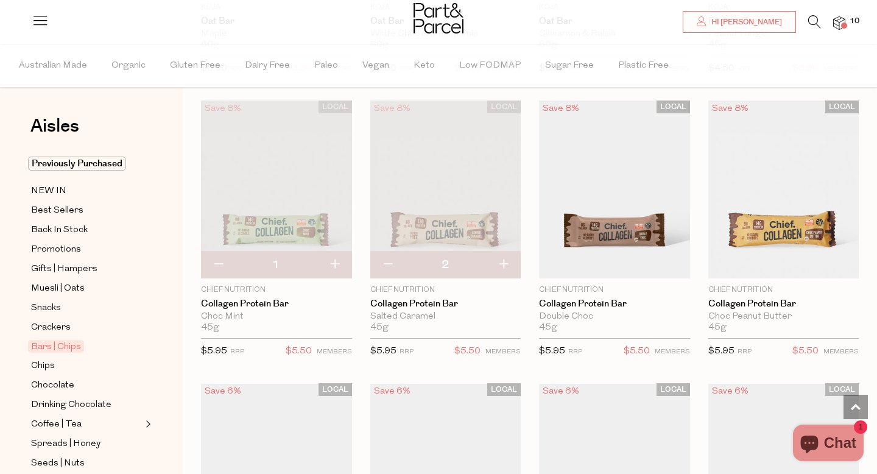
type input "2"
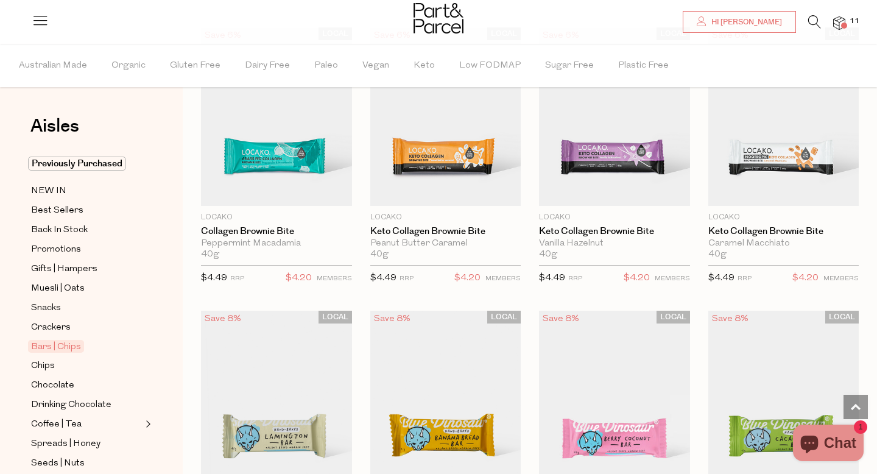
scroll to position [1189, 0]
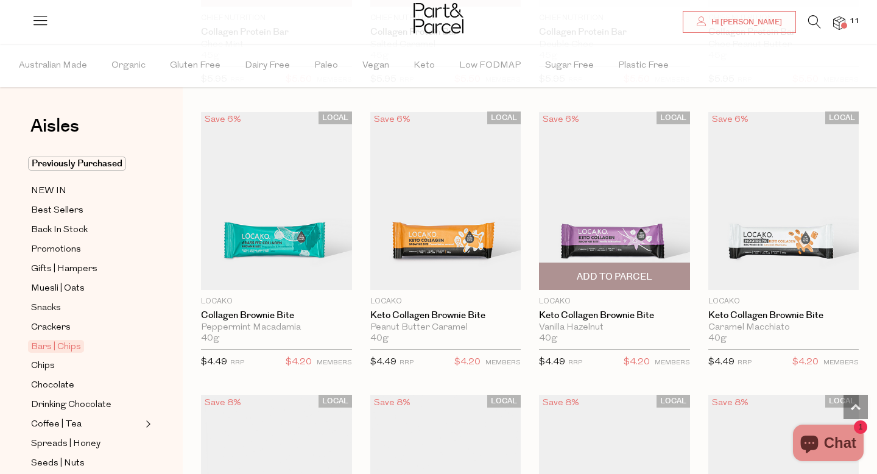
click at [605, 272] on span "Add To Parcel" at bounding box center [615, 276] width 76 height 13
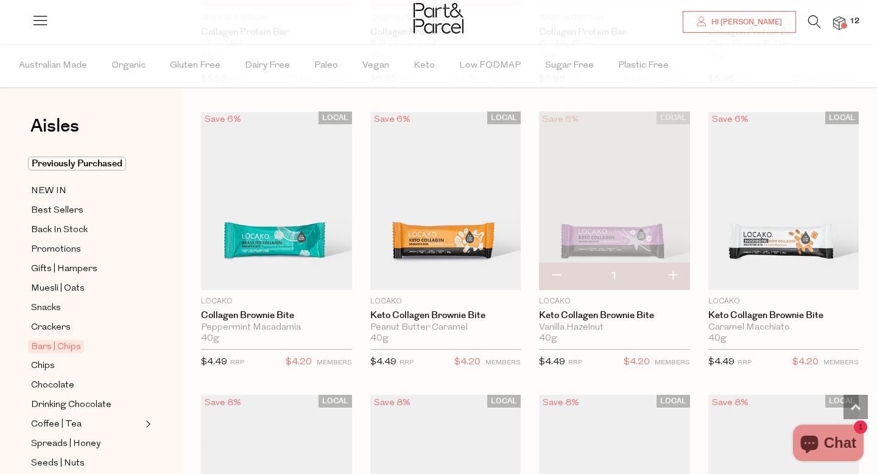
click at [676, 275] on button "button" at bounding box center [672, 276] width 35 height 27
type input "2"
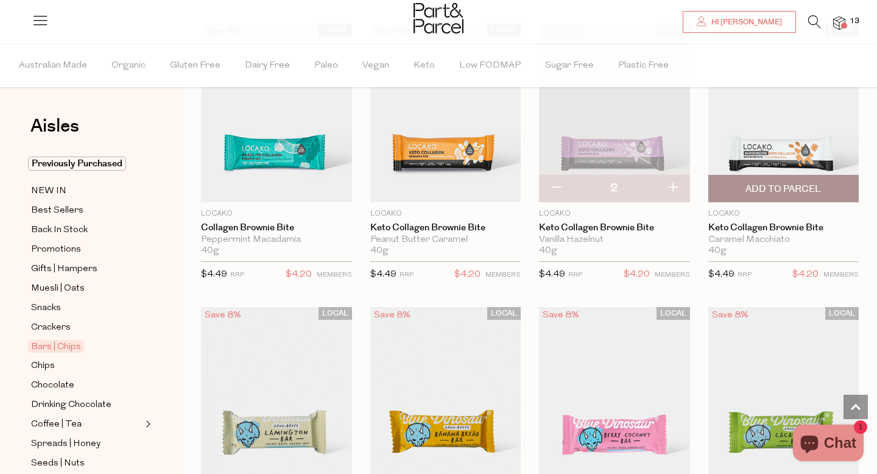
scroll to position [1273, 0]
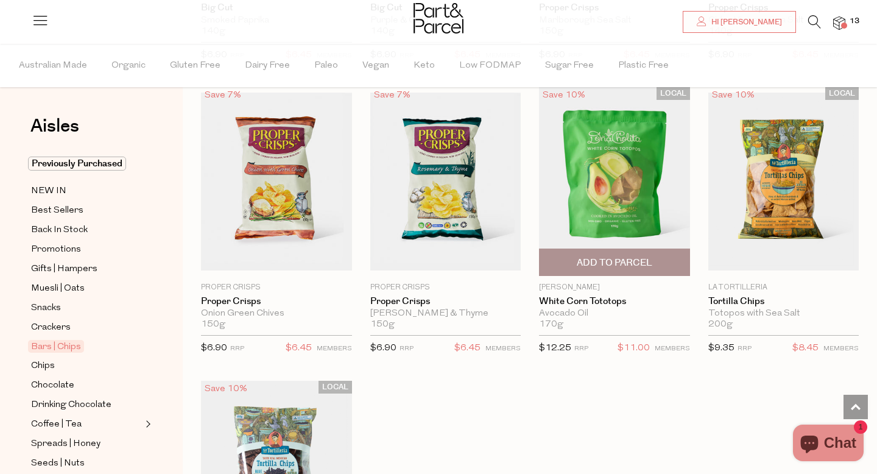
scroll to position [4611, 0]
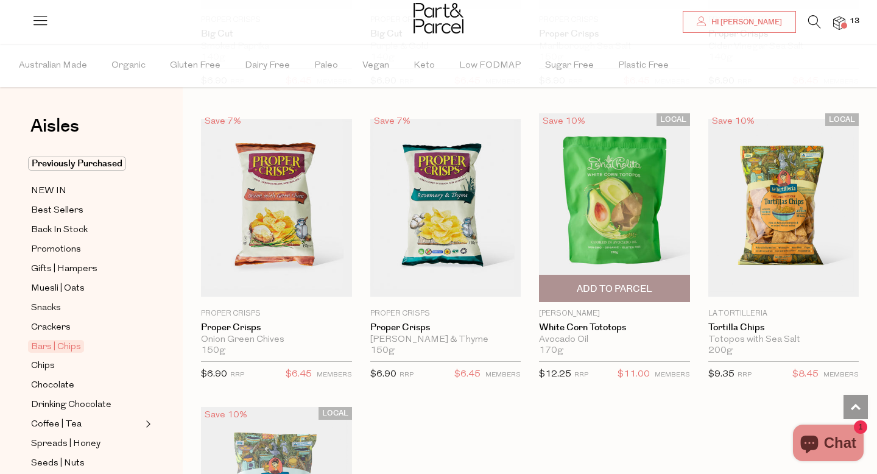
click at [616, 283] on span "Add To Parcel" at bounding box center [615, 289] width 76 height 13
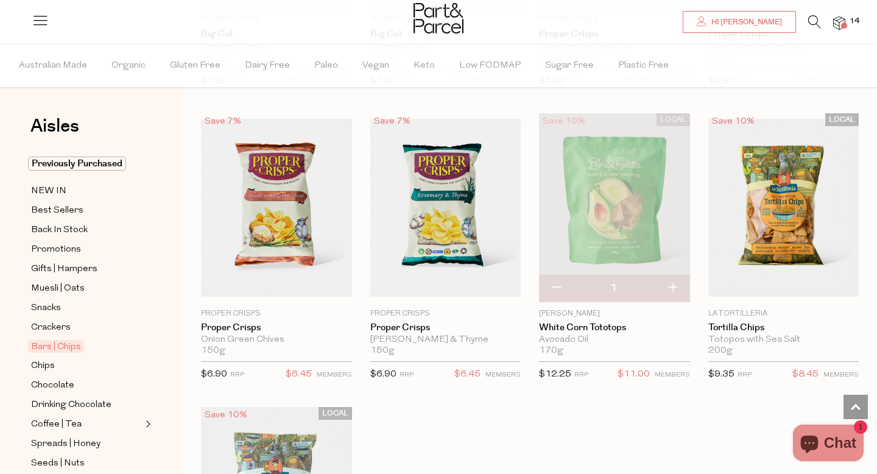
click at [673, 283] on button "button" at bounding box center [672, 288] width 35 height 27
type input "2"
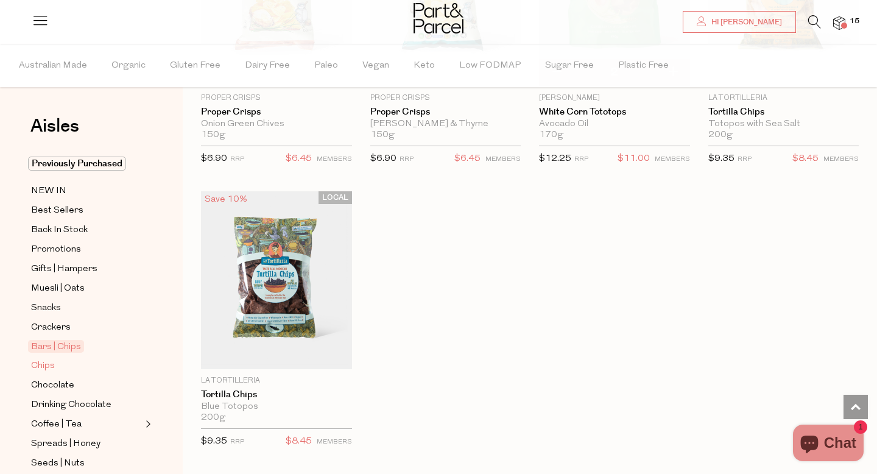
scroll to position [102, 0]
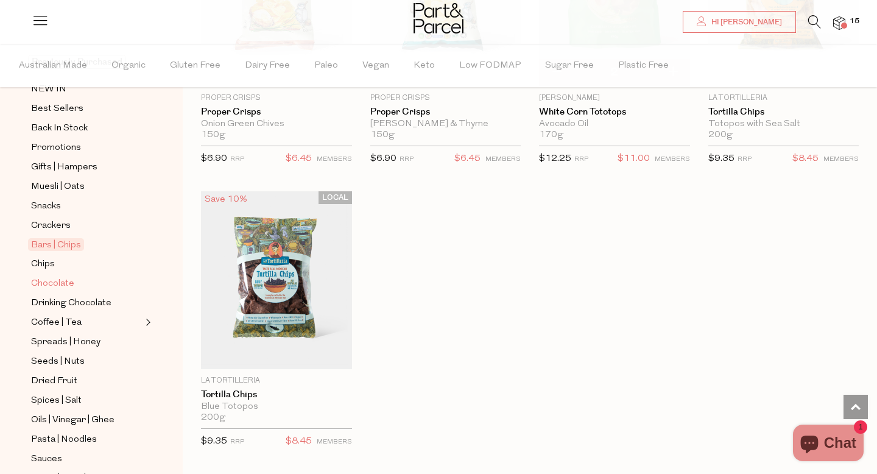
click at [46, 285] on span "Chocolate" at bounding box center [52, 284] width 43 height 15
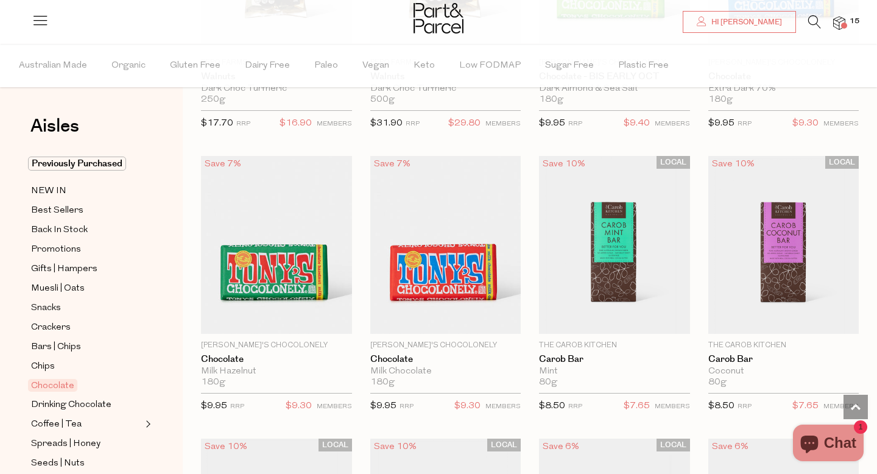
scroll to position [2950, 0]
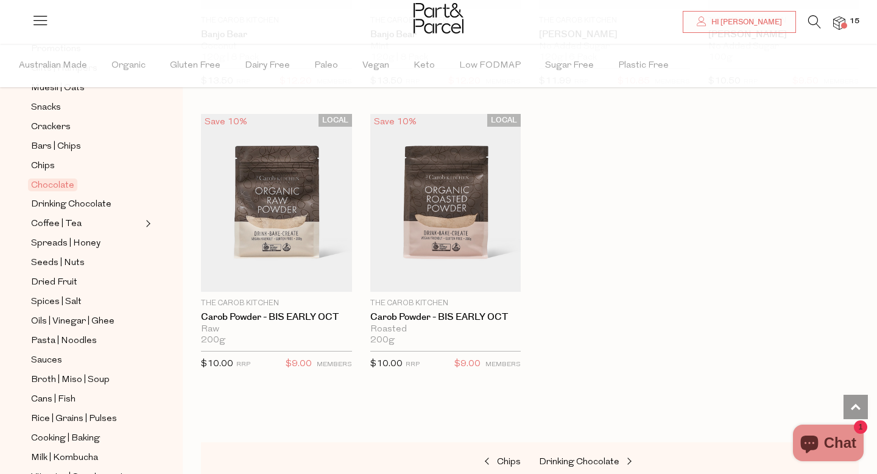
scroll to position [241, 0]
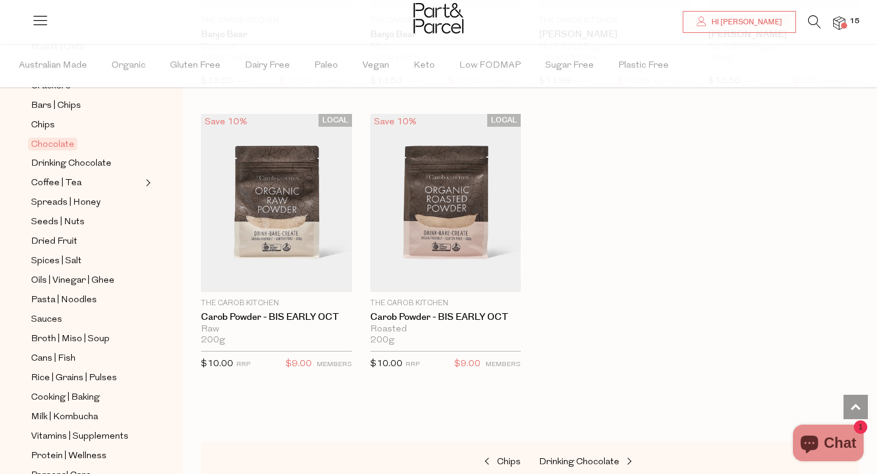
click at [812, 22] on icon at bounding box center [814, 21] width 13 height 13
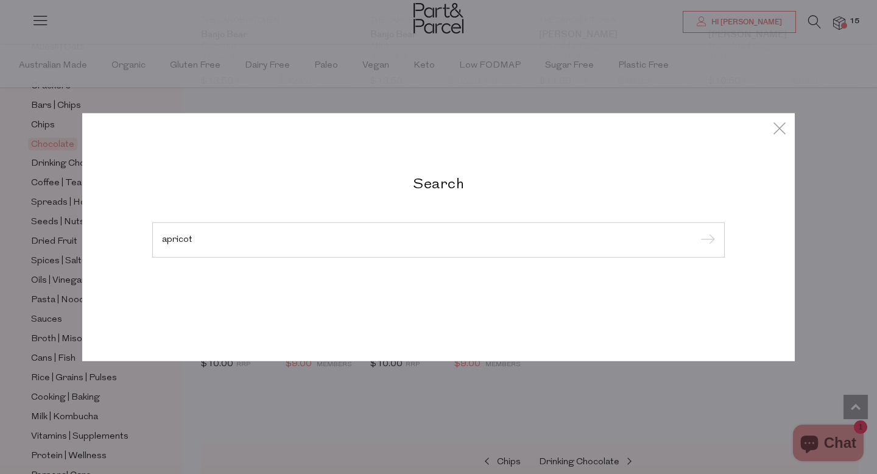
type input "apricot"
click at [697, 231] on input "submit" at bounding box center [706, 240] width 18 height 18
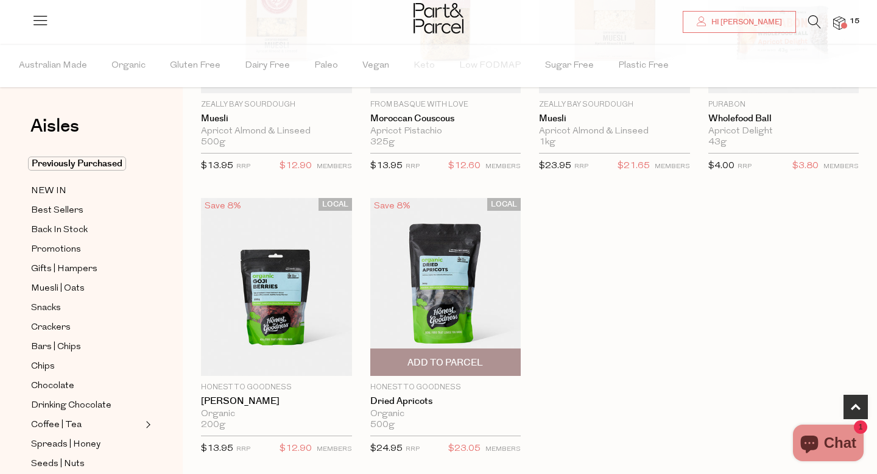
scroll to position [269, 0]
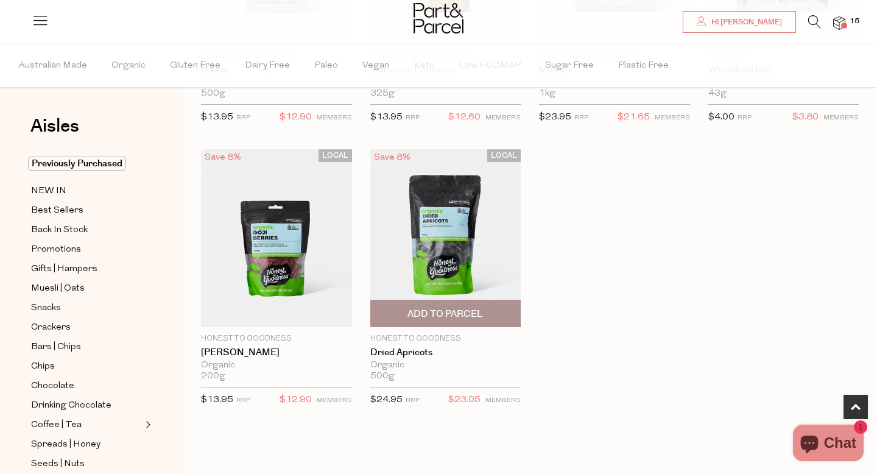
click at [444, 317] on span "Add To Parcel" at bounding box center [446, 314] width 76 height 13
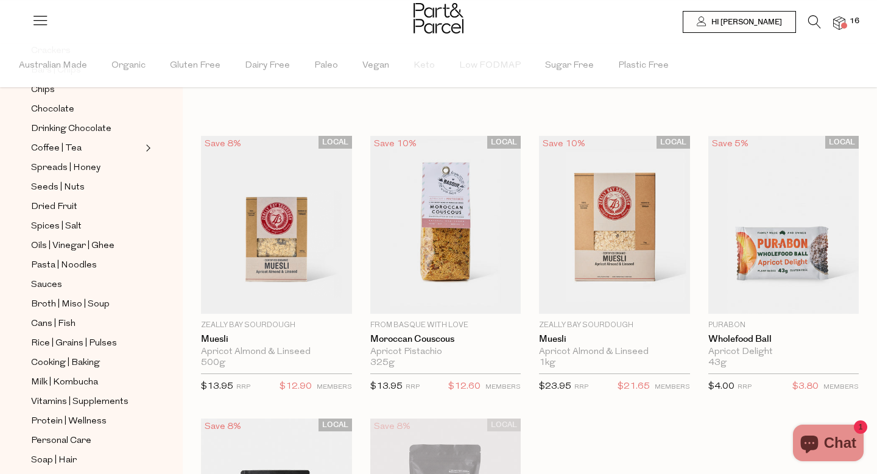
scroll to position [309, 0]
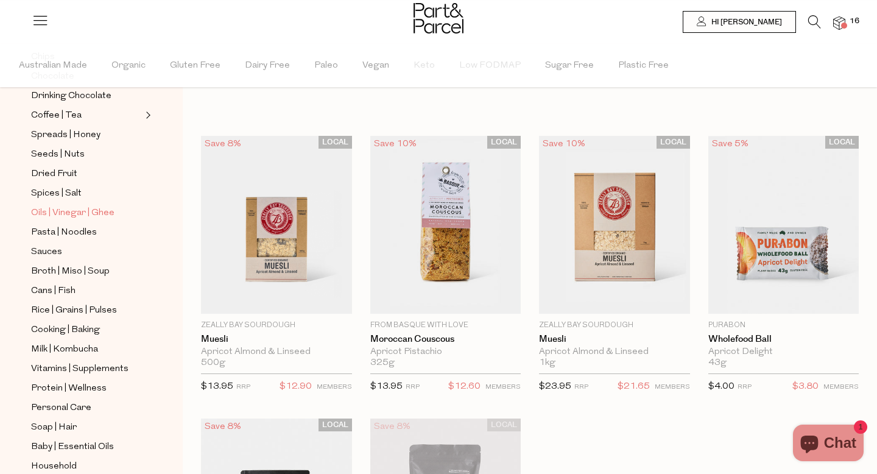
click at [86, 213] on span "Oils | Vinegar | Ghee" at bounding box center [72, 213] width 83 height 15
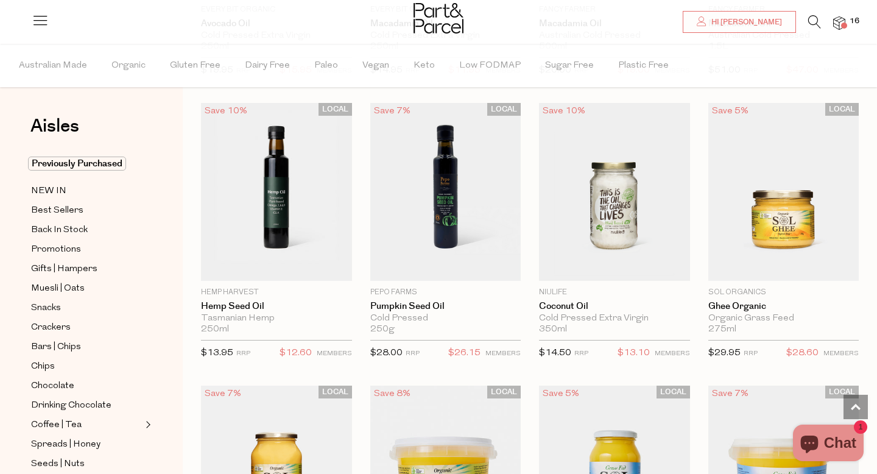
scroll to position [1209, 0]
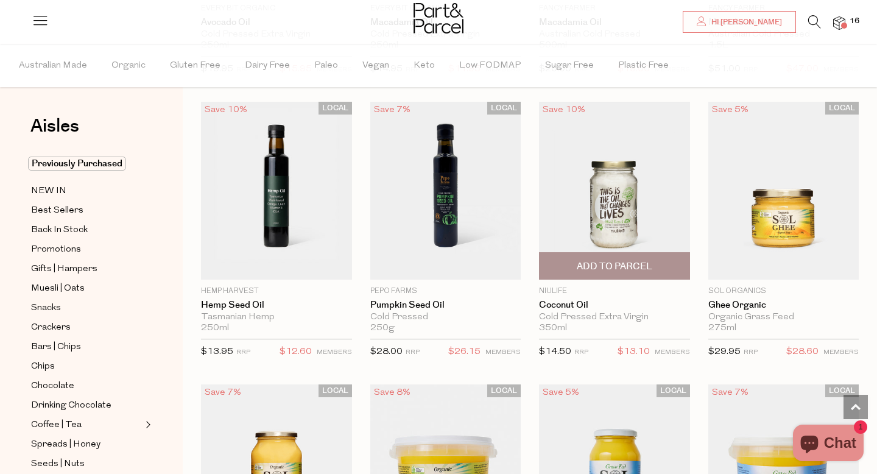
click at [629, 263] on span "Add To Parcel" at bounding box center [615, 266] width 76 height 13
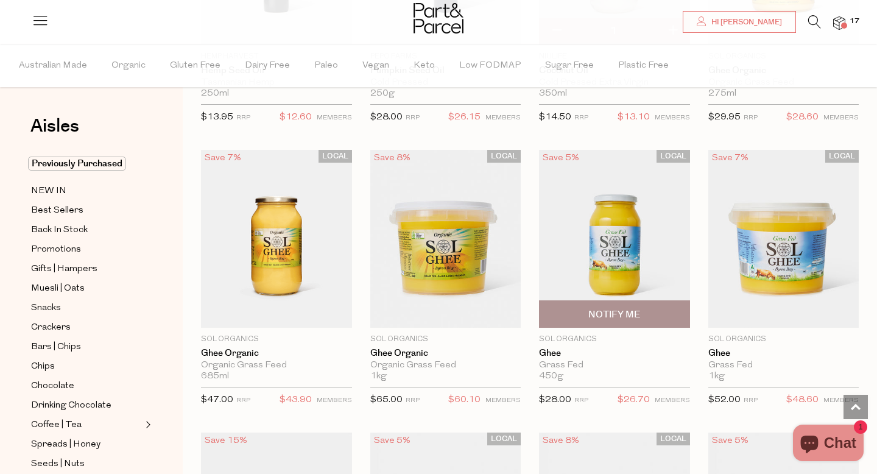
scroll to position [1450, 0]
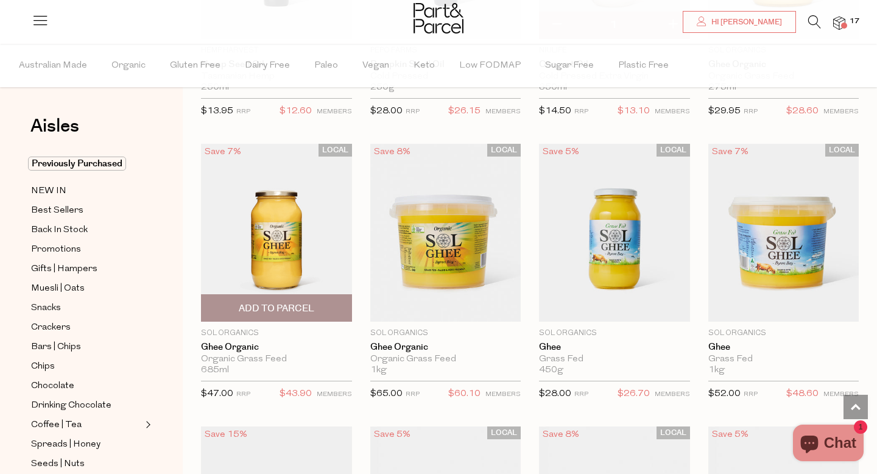
click at [260, 306] on span "Add To Parcel" at bounding box center [277, 308] width 76 height 13
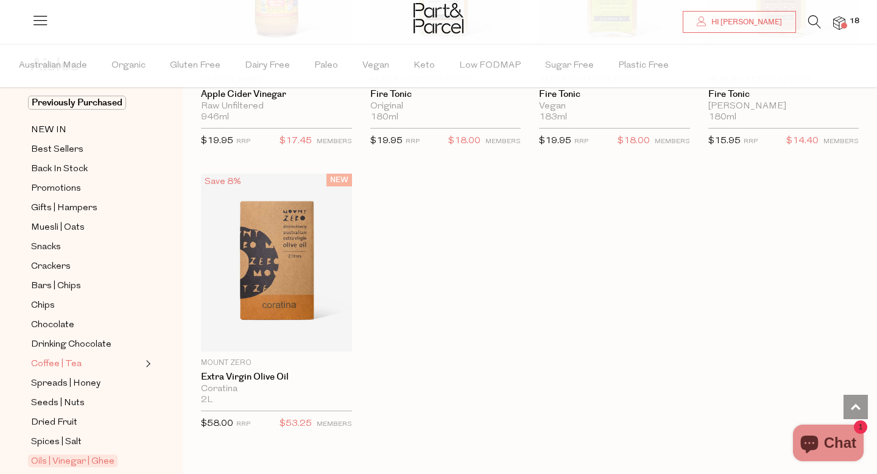
scroll to position [143, 0]
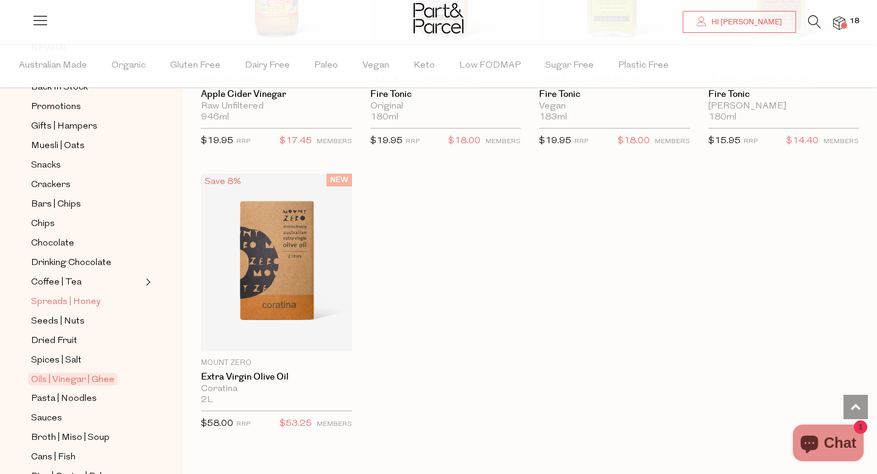
click at [62, 304] on span "Spreads | Honey" at bounding box center [65, 302] width 69 height 15
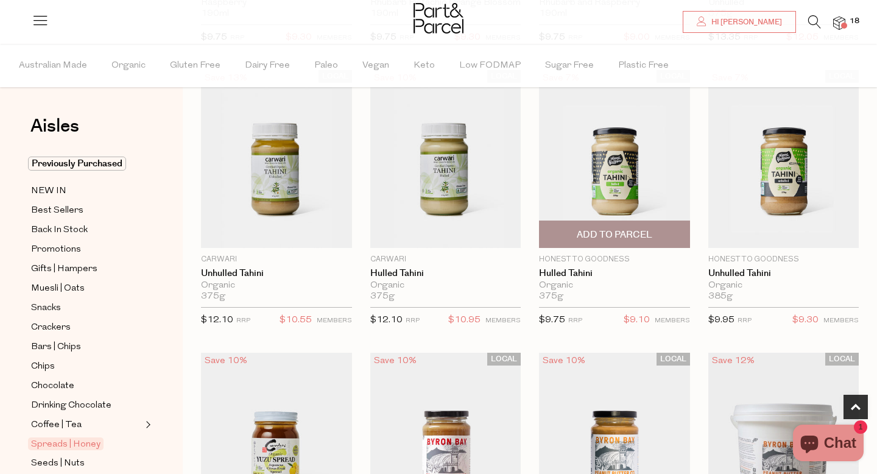
scroll to position [367, 0]
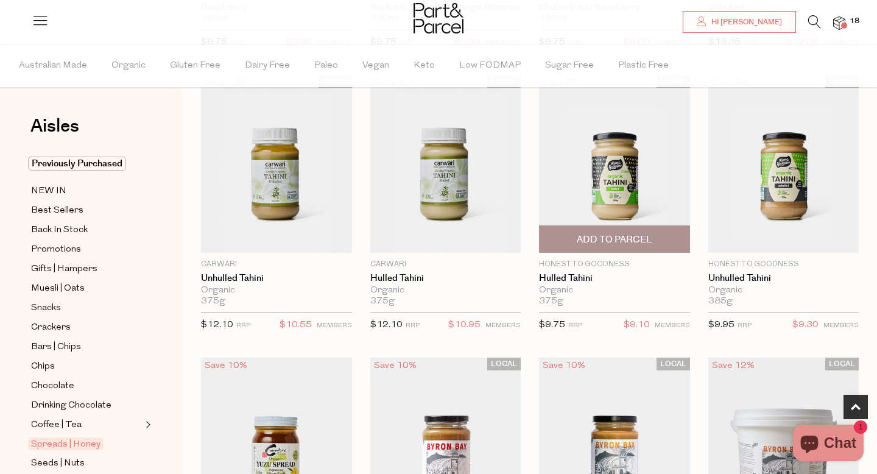
click at [623, 238] on span "Add To Parcel" at bounding box center [615, 239] width 76 height 13
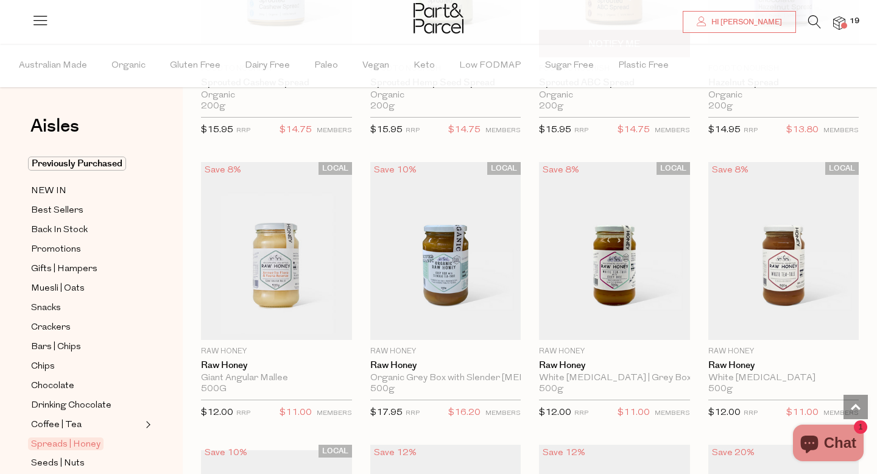
scroll to position [2535, 0]
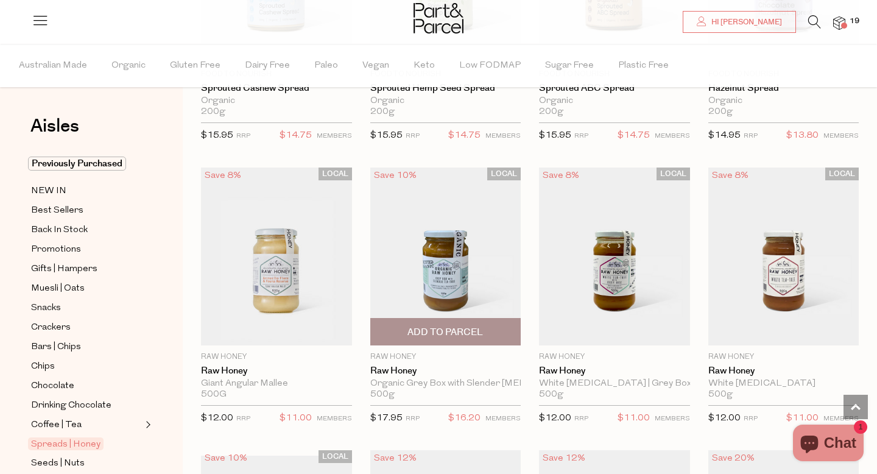
click at [436, 331] on span "Add To Parcel" at bounding box center [446, 332] width 76 height 13
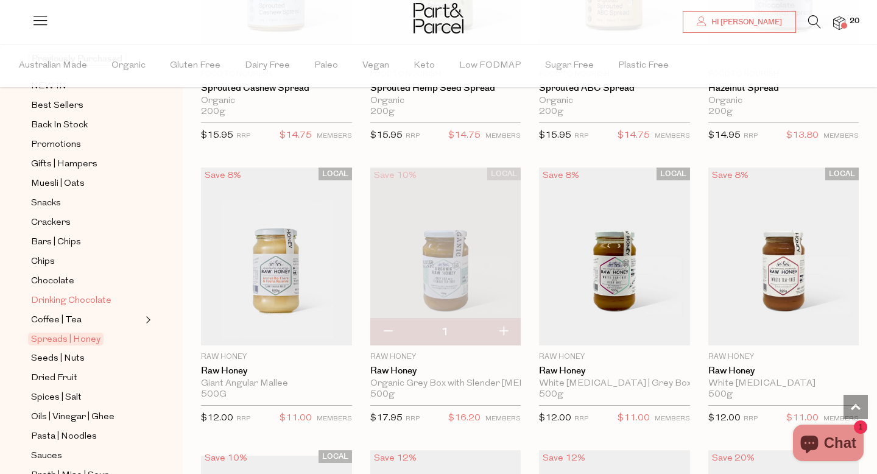
scroll to position [115, 0]
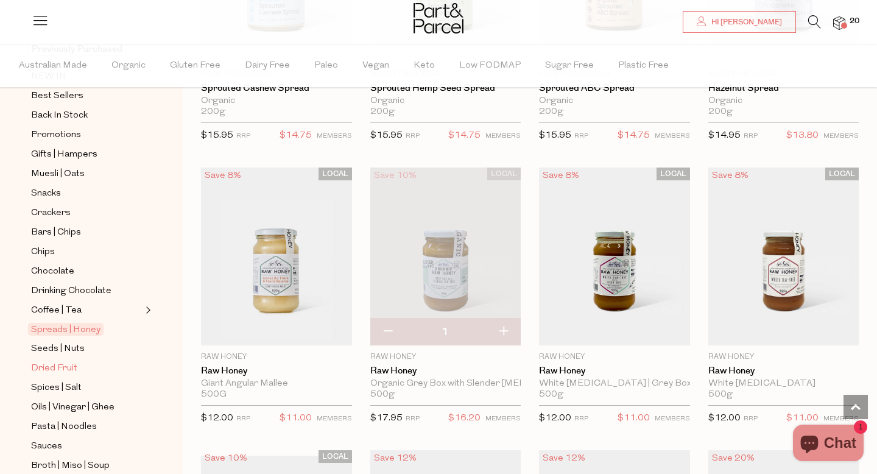
click at [47, 369] on span "Dried Fruit" at bounding box center [54, 368] width 46 height 15
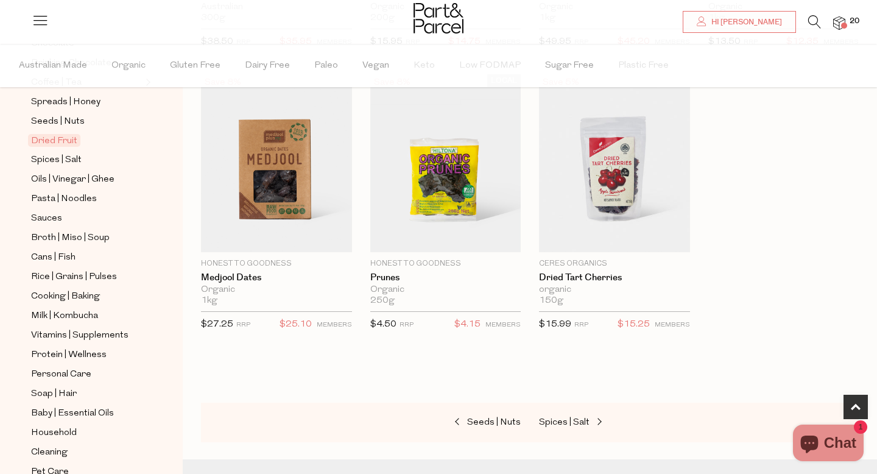
scroll to position [345, 0]
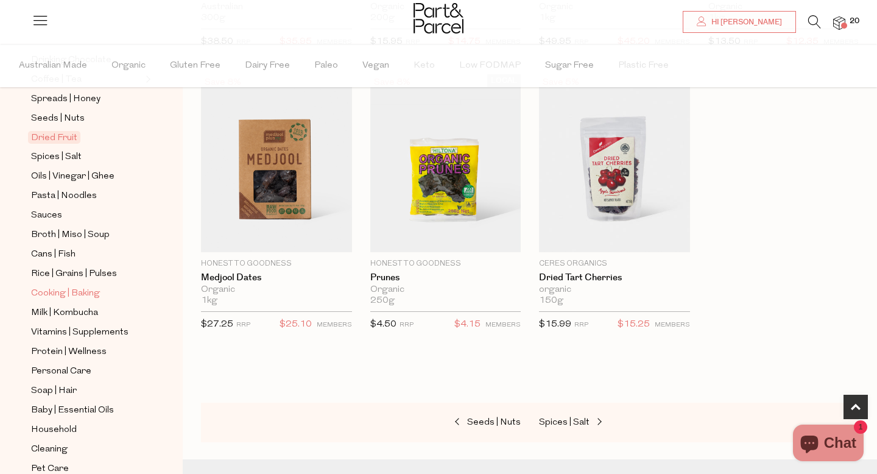
click at [68, 292] on span "Cooking | Baking" at bounding box center [65, 293] width 69 height 15
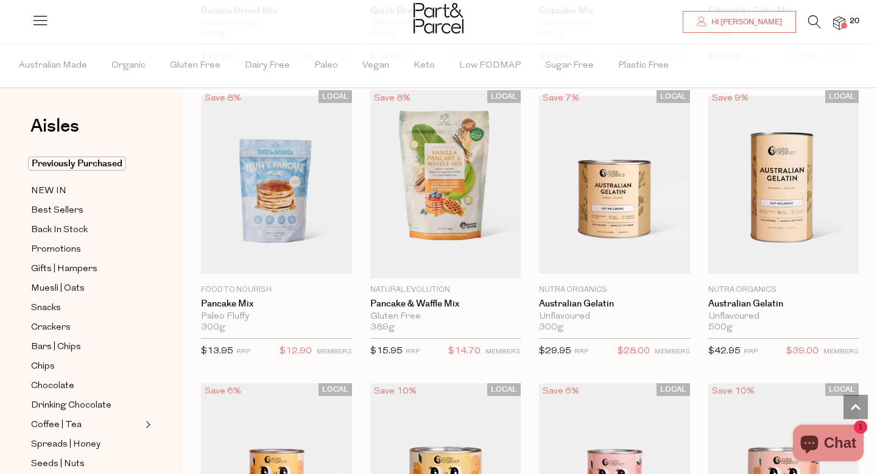
scroll to position [914, 0]
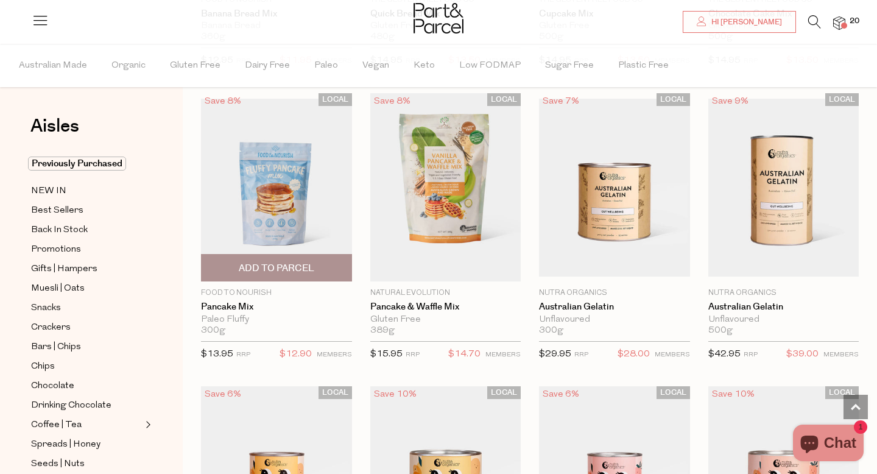
click at [265, 268] on span "Add To Parcel" at bounding box center [277, 268] width 76 height 13
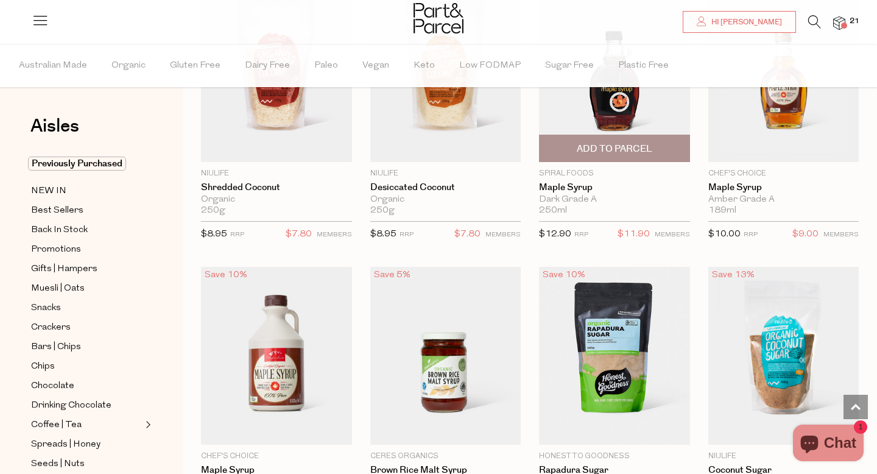
scroll to position [2488, 0]
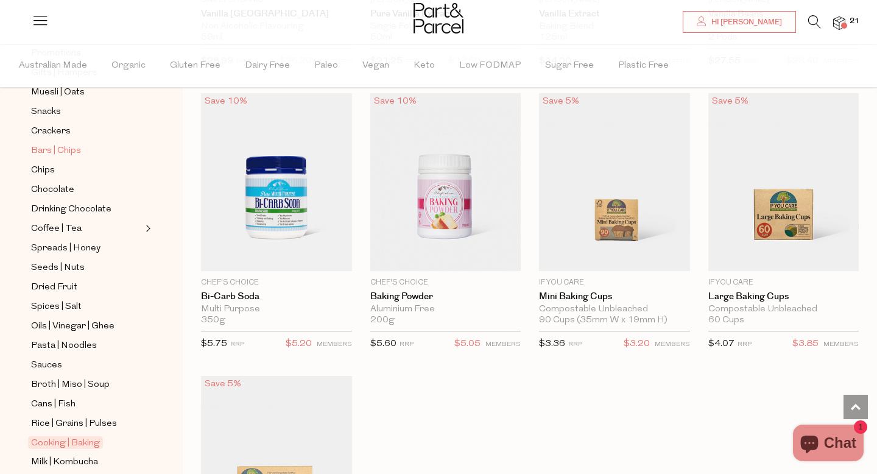
scroll to position [202, 0]
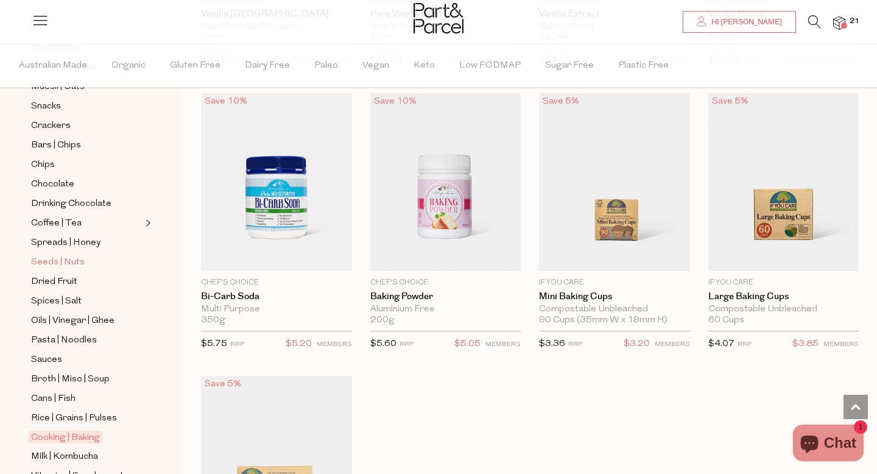
click at [60, 261] on span "Seeds | Nuts" at bounding box center [58, 262] width 54 height 15
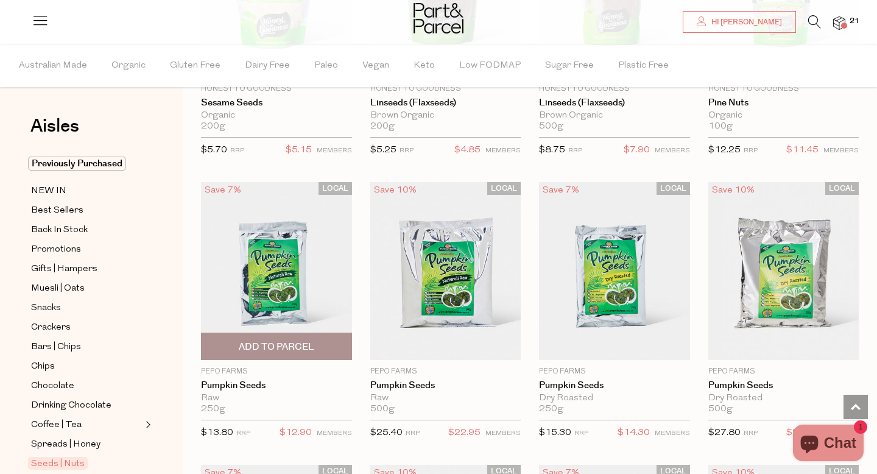
scroll to position [2264, 0]
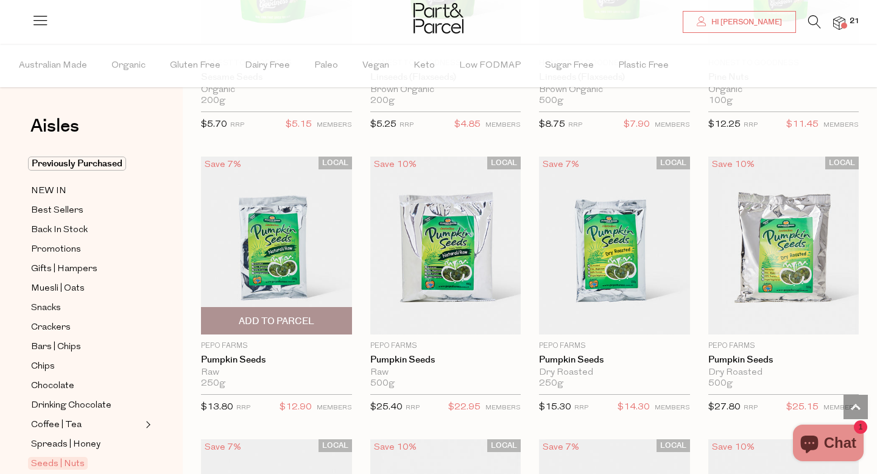
click at [267, 323] on span "Add To Parcel" at bounding box center [277, 321] width 76 height 13
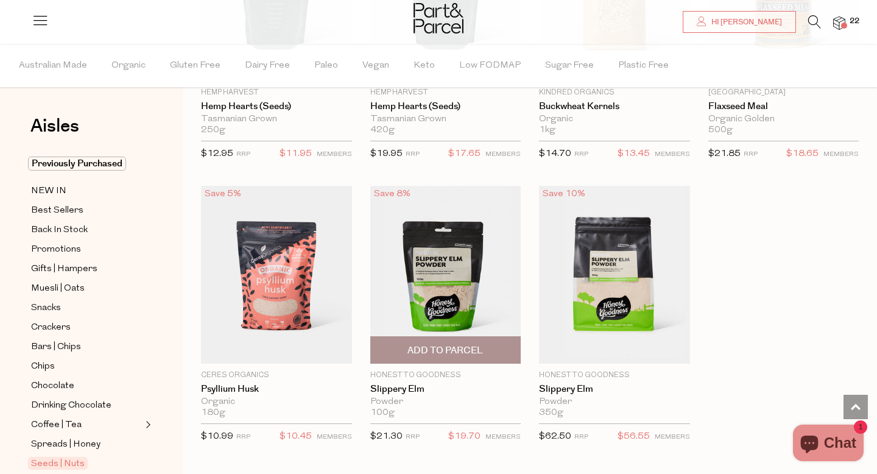
scroll to position [3082, 0]
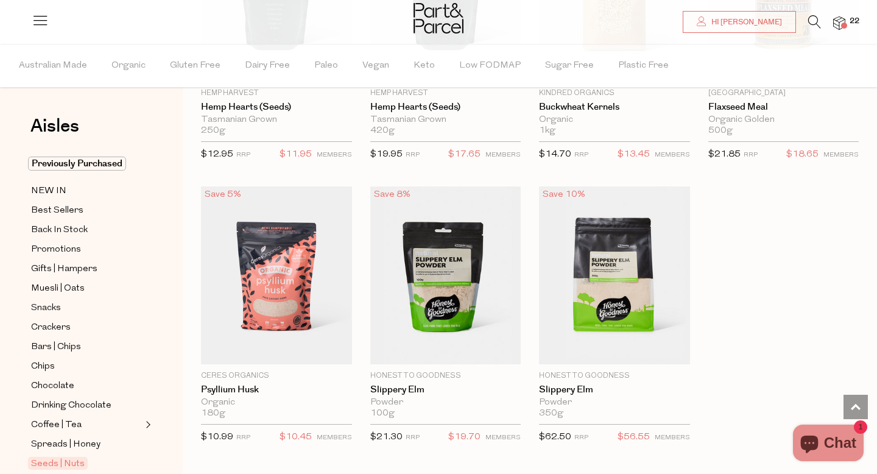
click at [841, 22] on img at bounding box center [839, 23] width 12 height 14
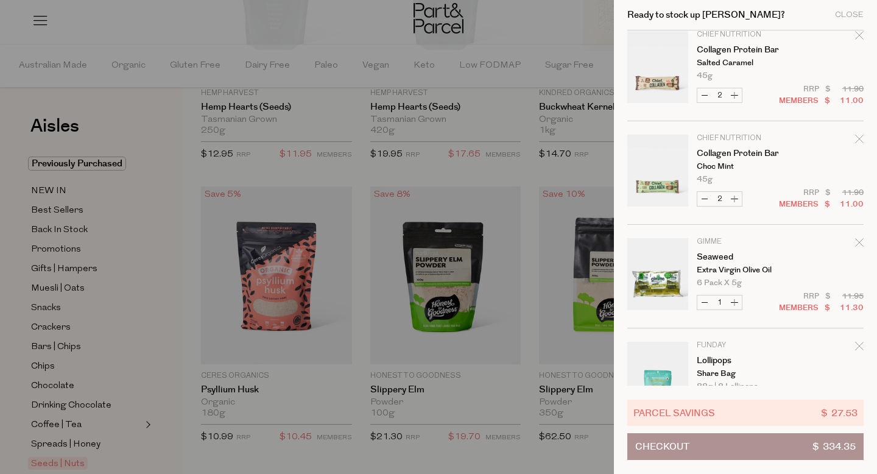
scroll to position [1509, 0]
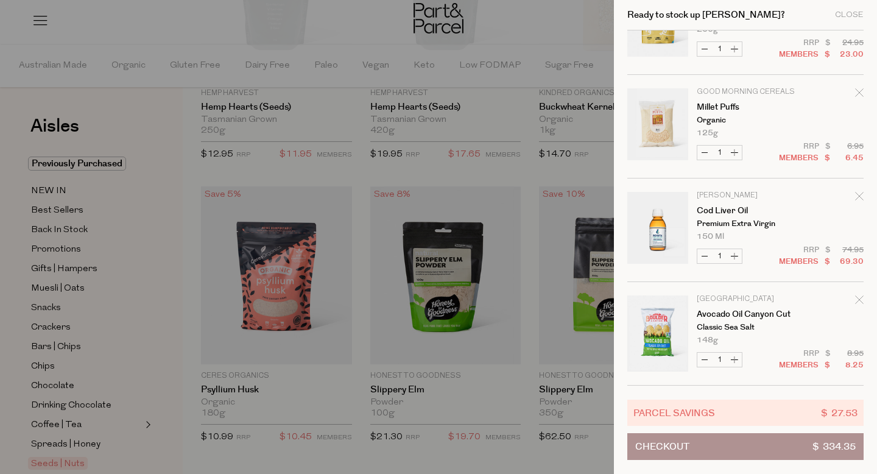
click at [714, 447] on button "Checkout $ 334.35" at bounding box center [745, 446] width 236 height 27
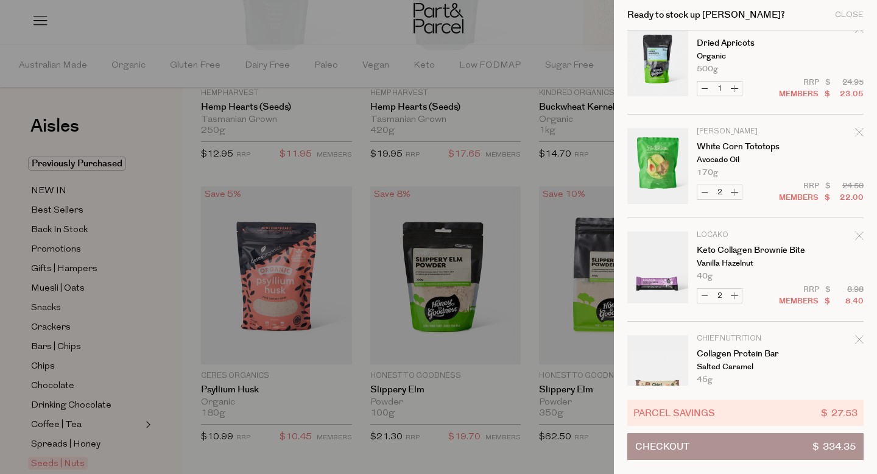
scroll to position [652, 0]
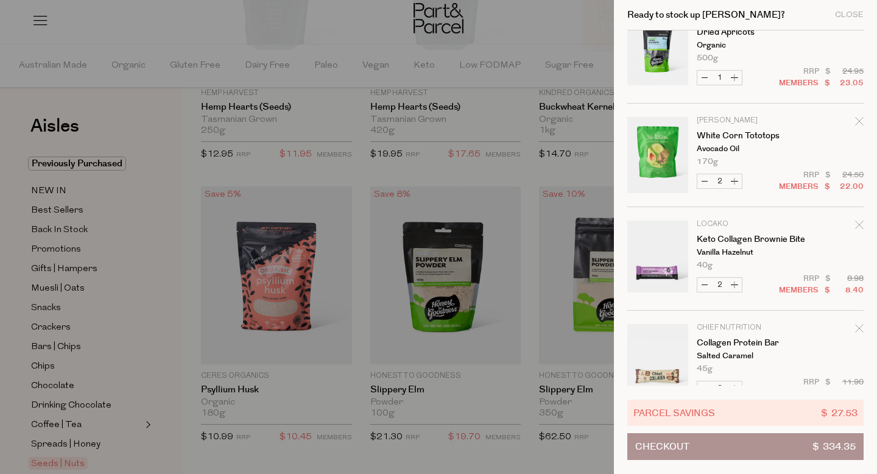
click at [705, 181] on button "Decrease White Corn Tototops" at bounding box center [705, 181] width 15 height 14
type input "1"
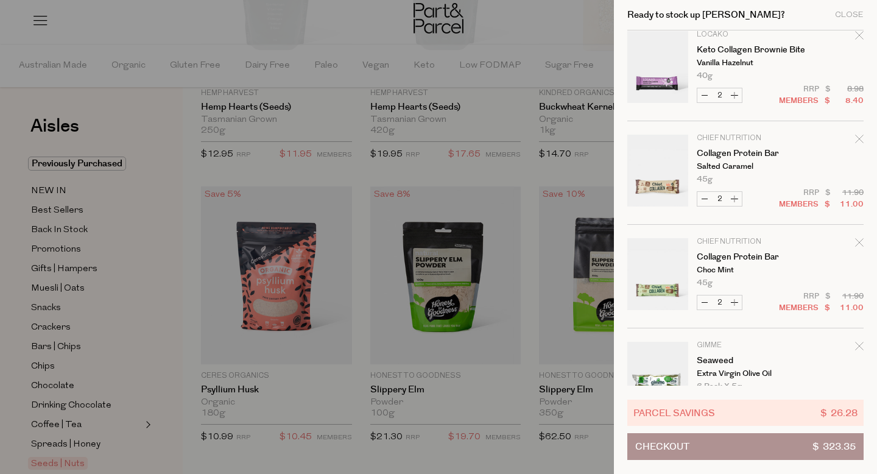
scroll to position [806, 0]
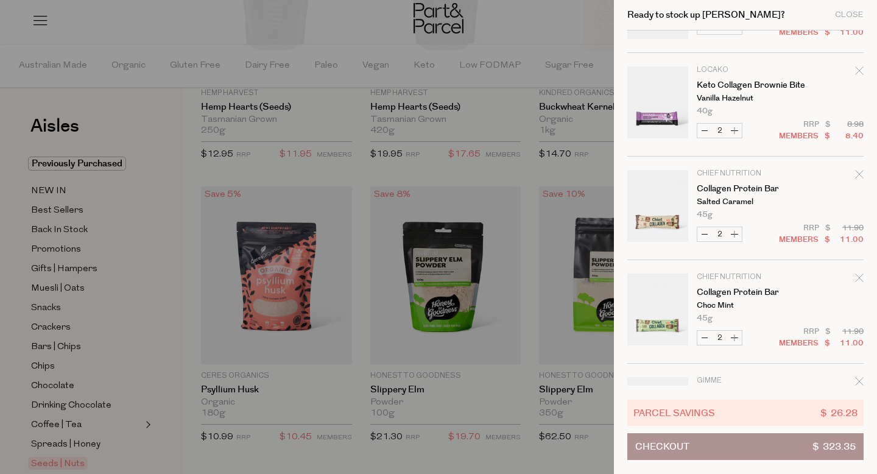
click at [857, 173] on icon "Remove Collagen Protein Bar" at bounding box center [859, 174] width 9 height 9
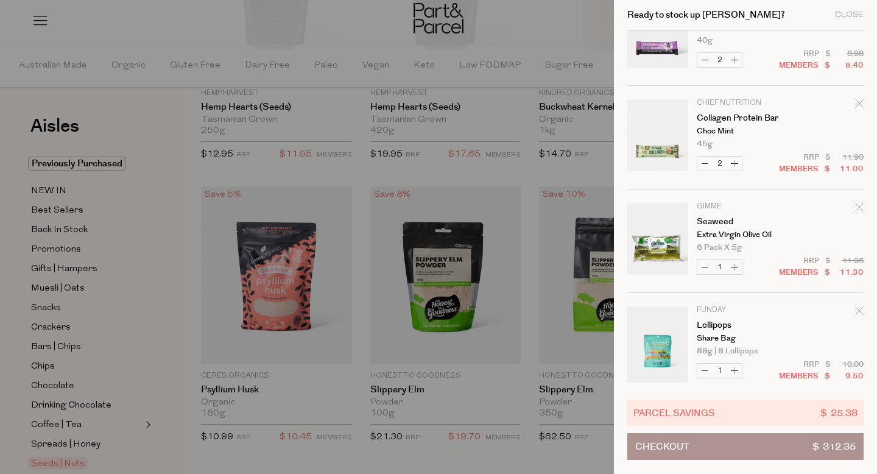
scroll to position [837, 0]
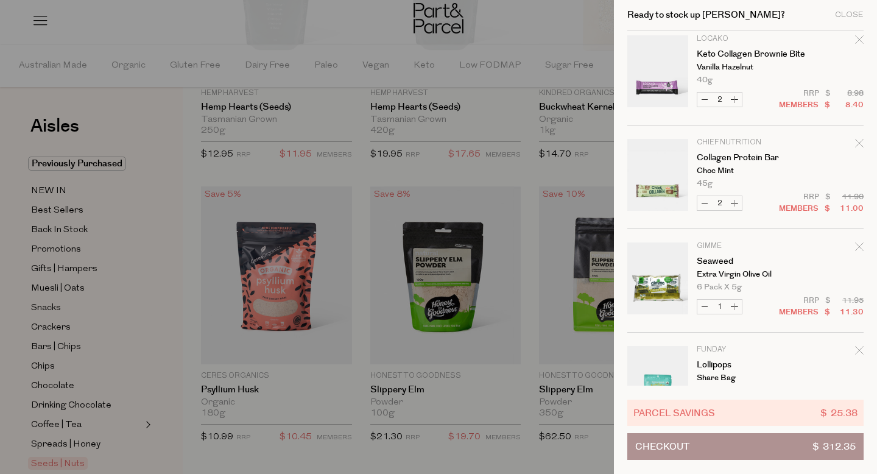
click at [858, 140] on icon "Remove Collagen Protein Bar" at bounding box center [859, 143] width 9 height 9
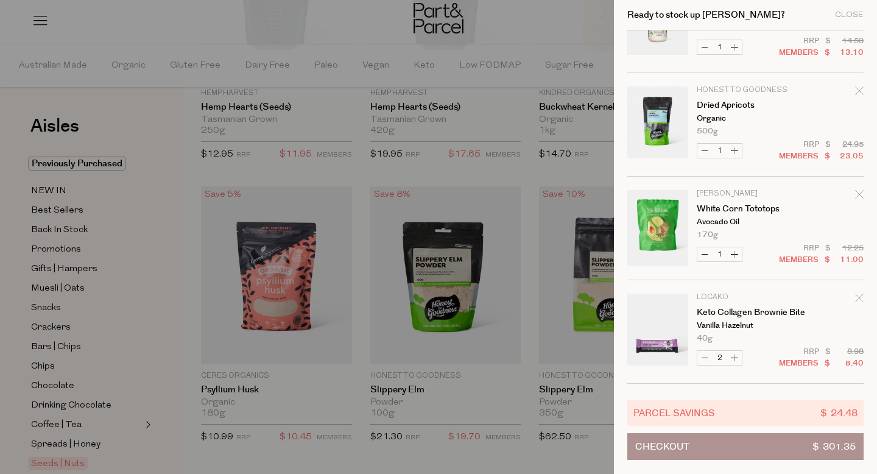
scroll to position [722, 0]
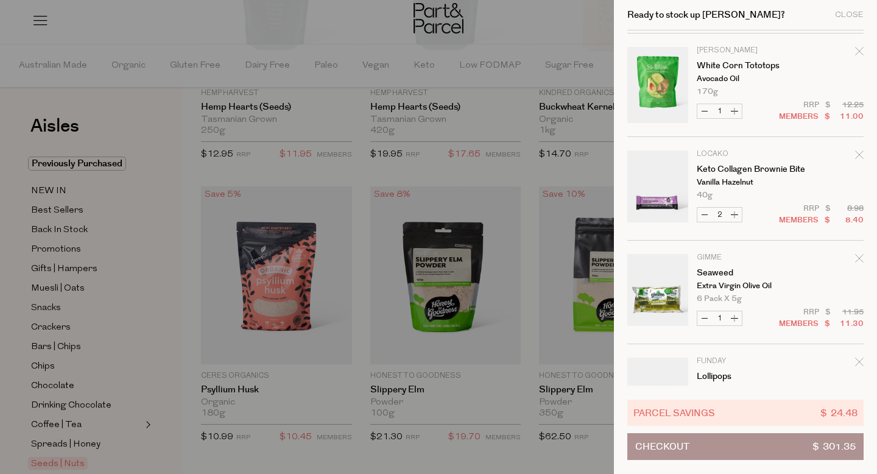
click at [857, 155] on icon "Remove Keto Collagen Brownie Bite" at bounding box center [859, 154] width 8 height 8
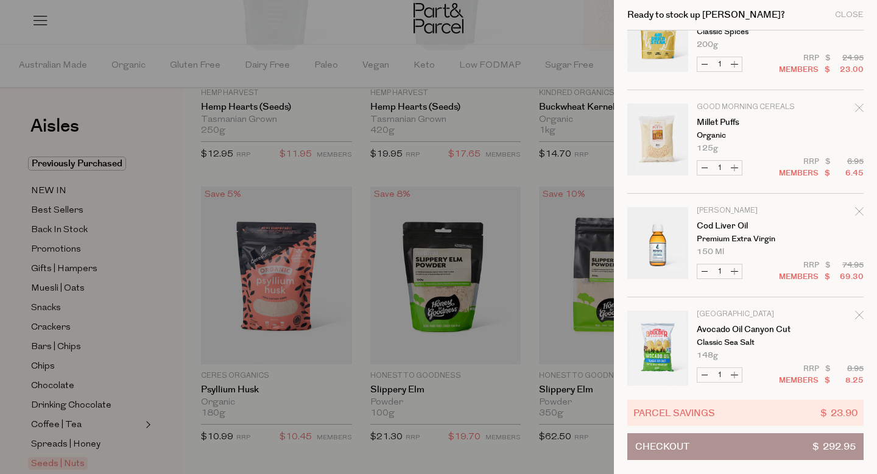
scroll to position [1198, 0]
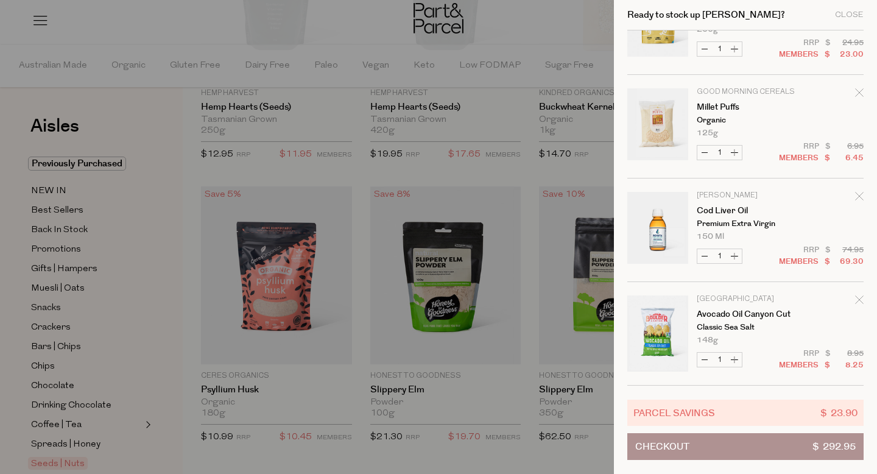
click at [858, 194] on icon "Remove Cod Liver Oil" at bounding box center [859, 196] width 9 height 9
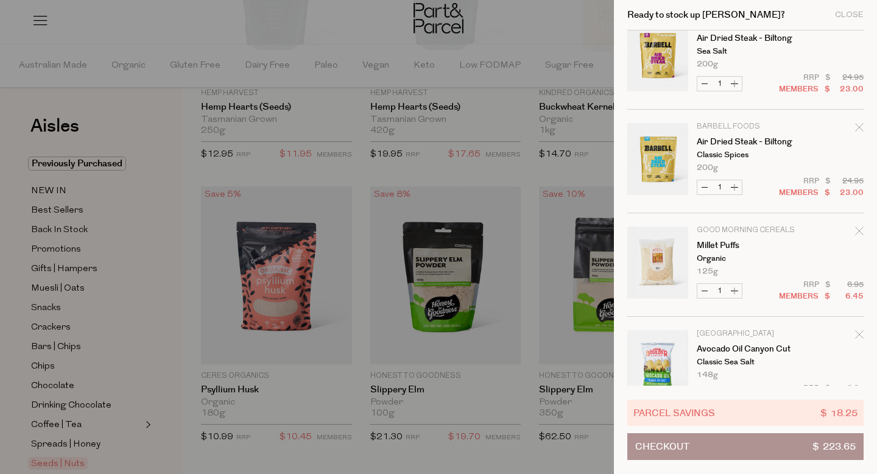
scroll to position [1095, 0]
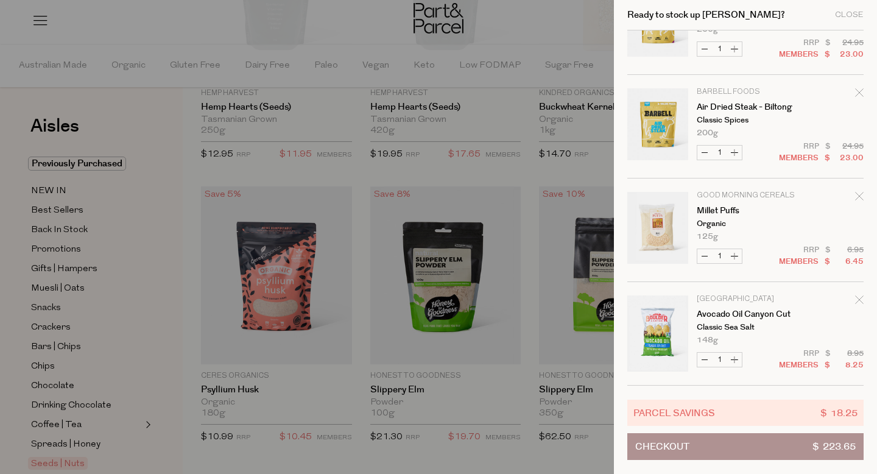
click at [749, 448] on button "Checkout $ 223.65" at bounding box center [745, 446] width 236 height 27
